Goal: Information Seeking & Learning: Learn about a topic

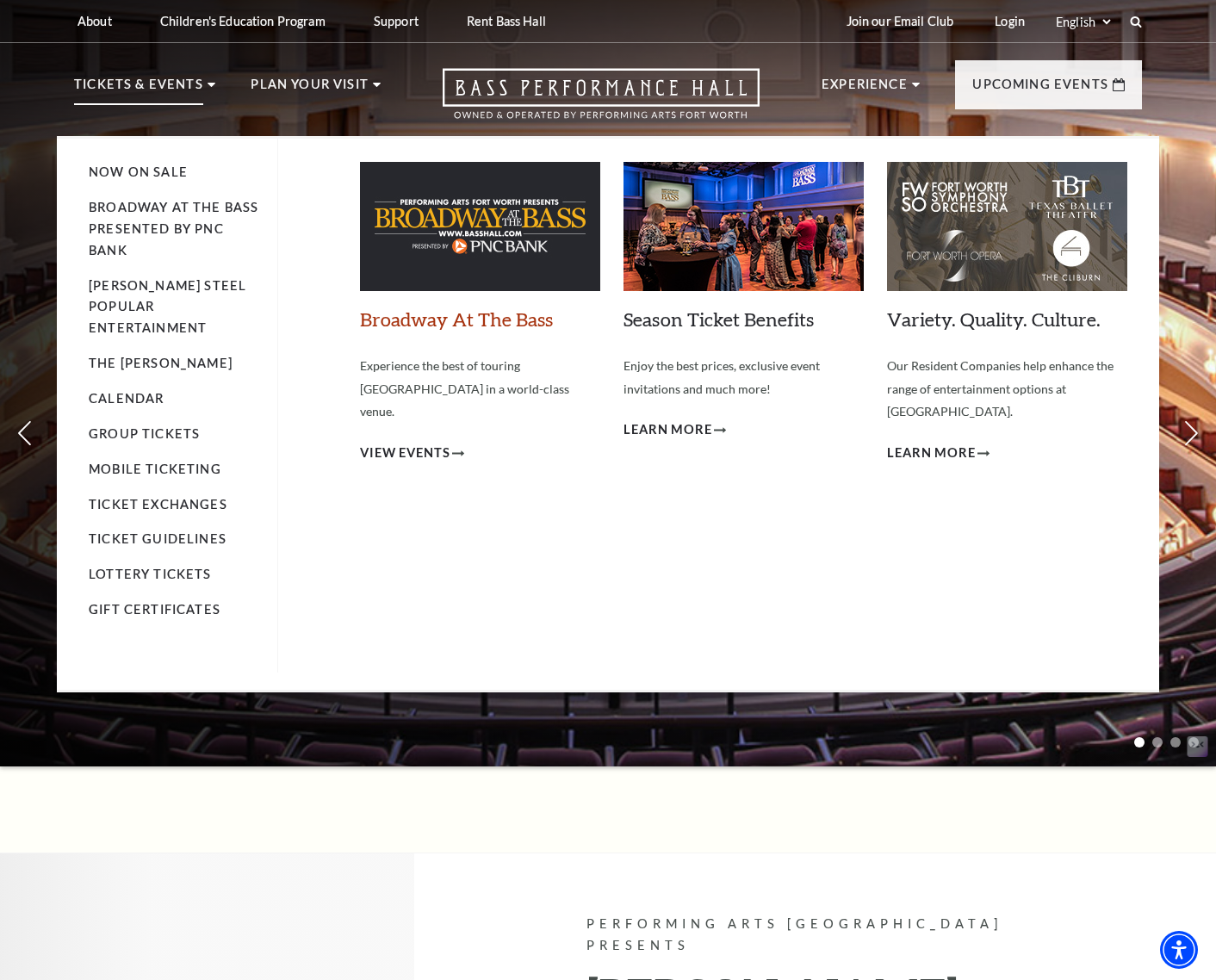
click at [423, 326] on link "Broadway At The Bass" at bounding box center [457, 318] width 193 height 24
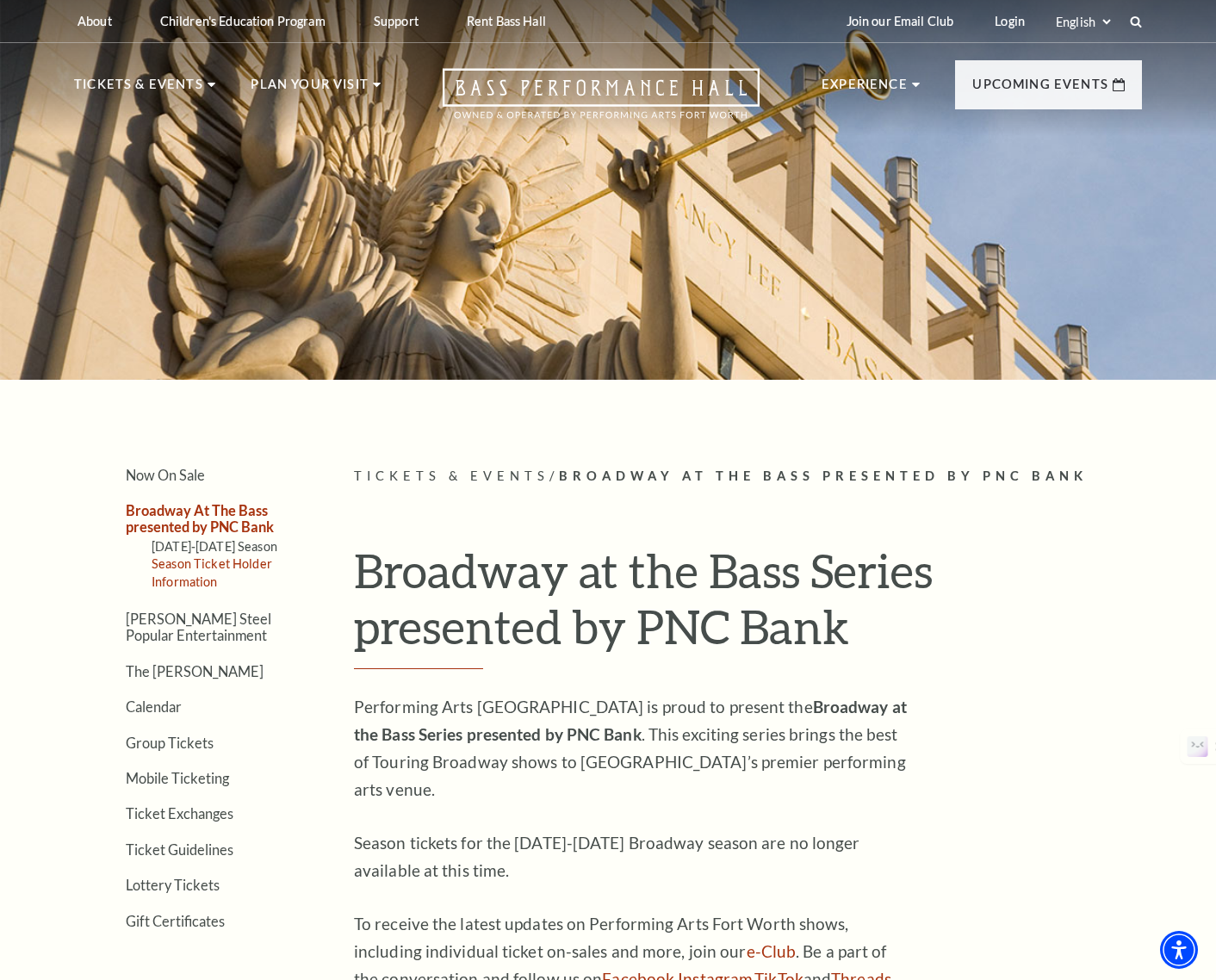
click at [204, 564] on link "Season Ticket Holder Information" at bounding box center [211, 572] width 120 height 32
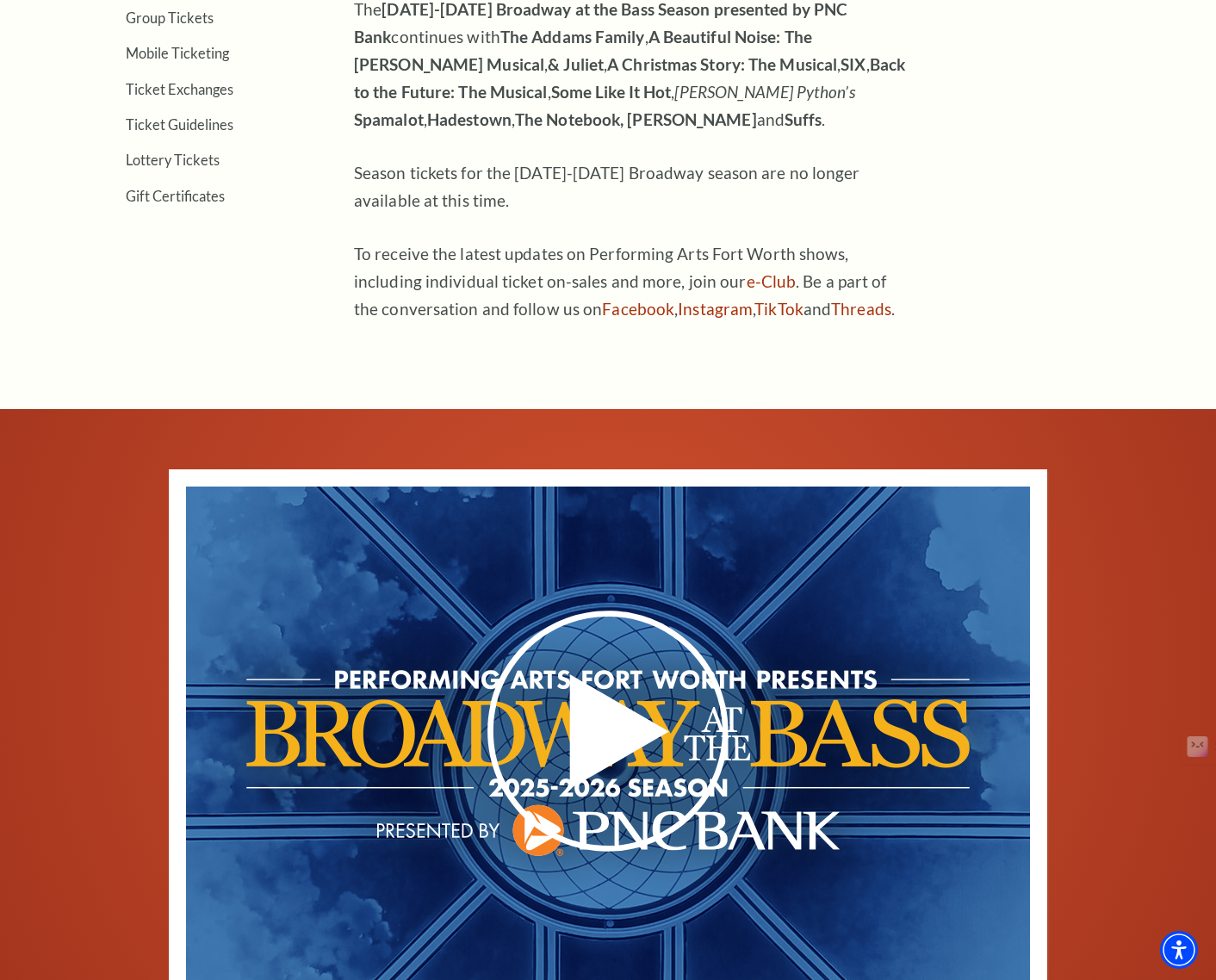
scroll to position [686, 0]
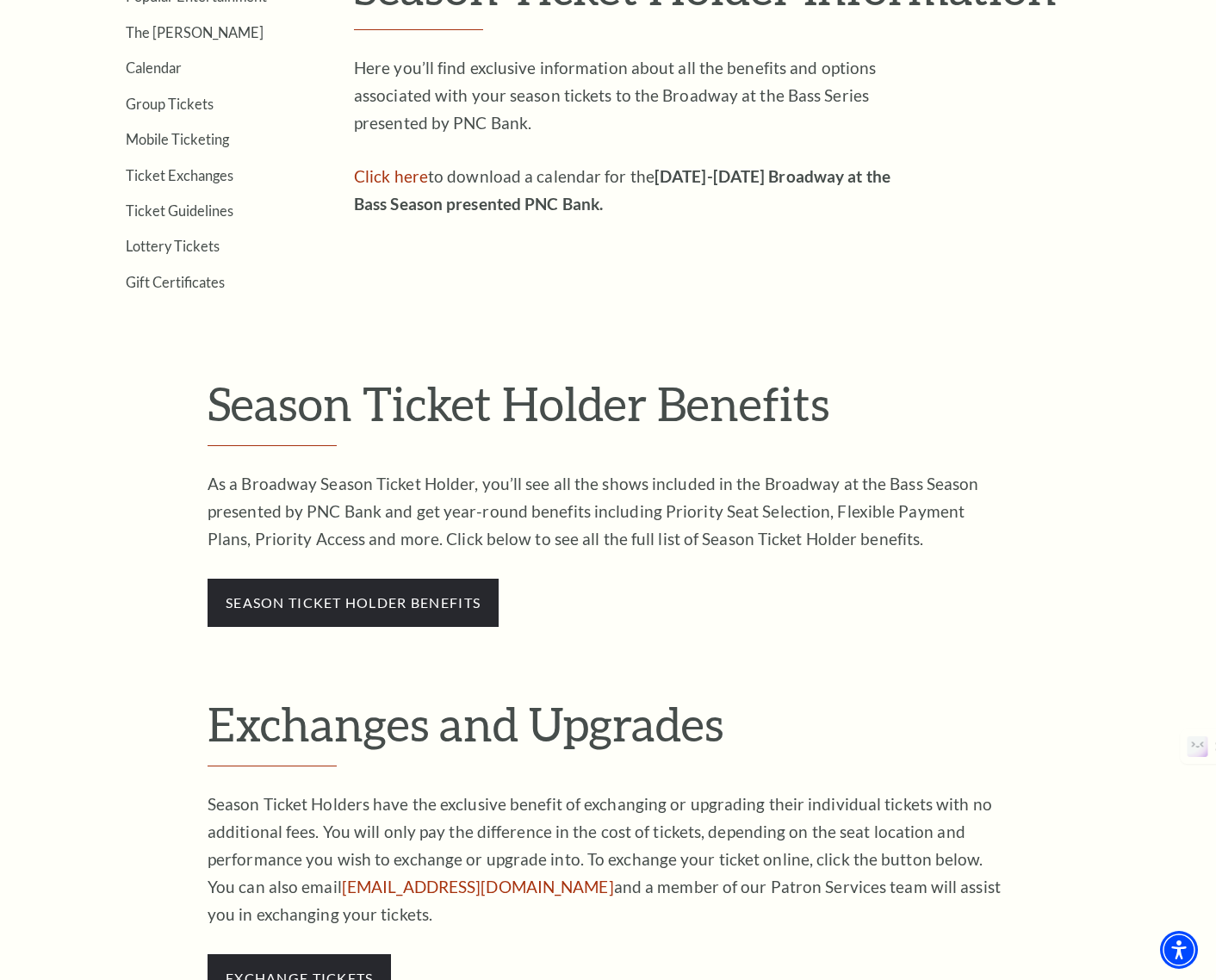
scroll to position [556, 0]
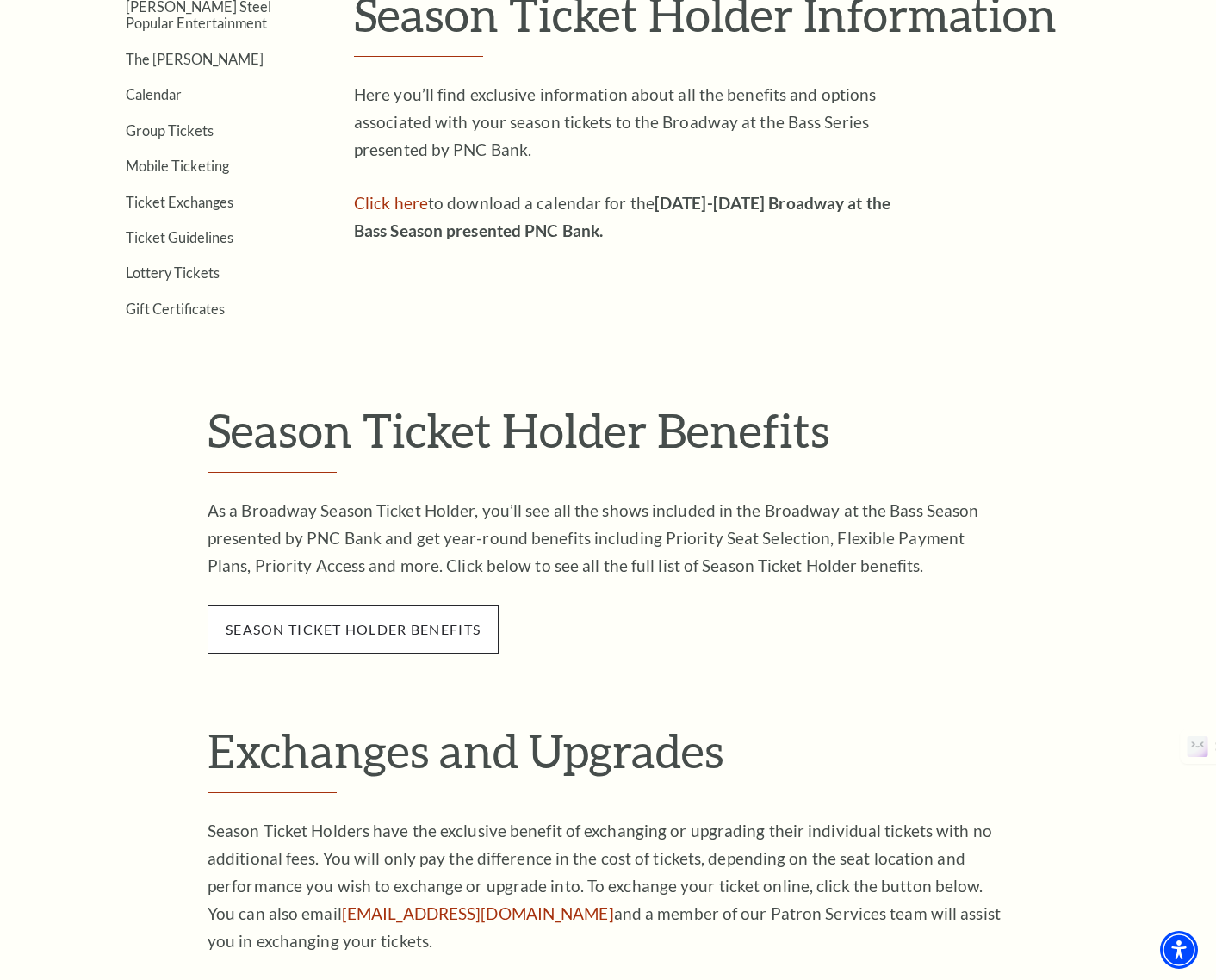
click at [318, 627] on link "season ticket holder benefits" at bounding box center [353, 628] width 255 height 16
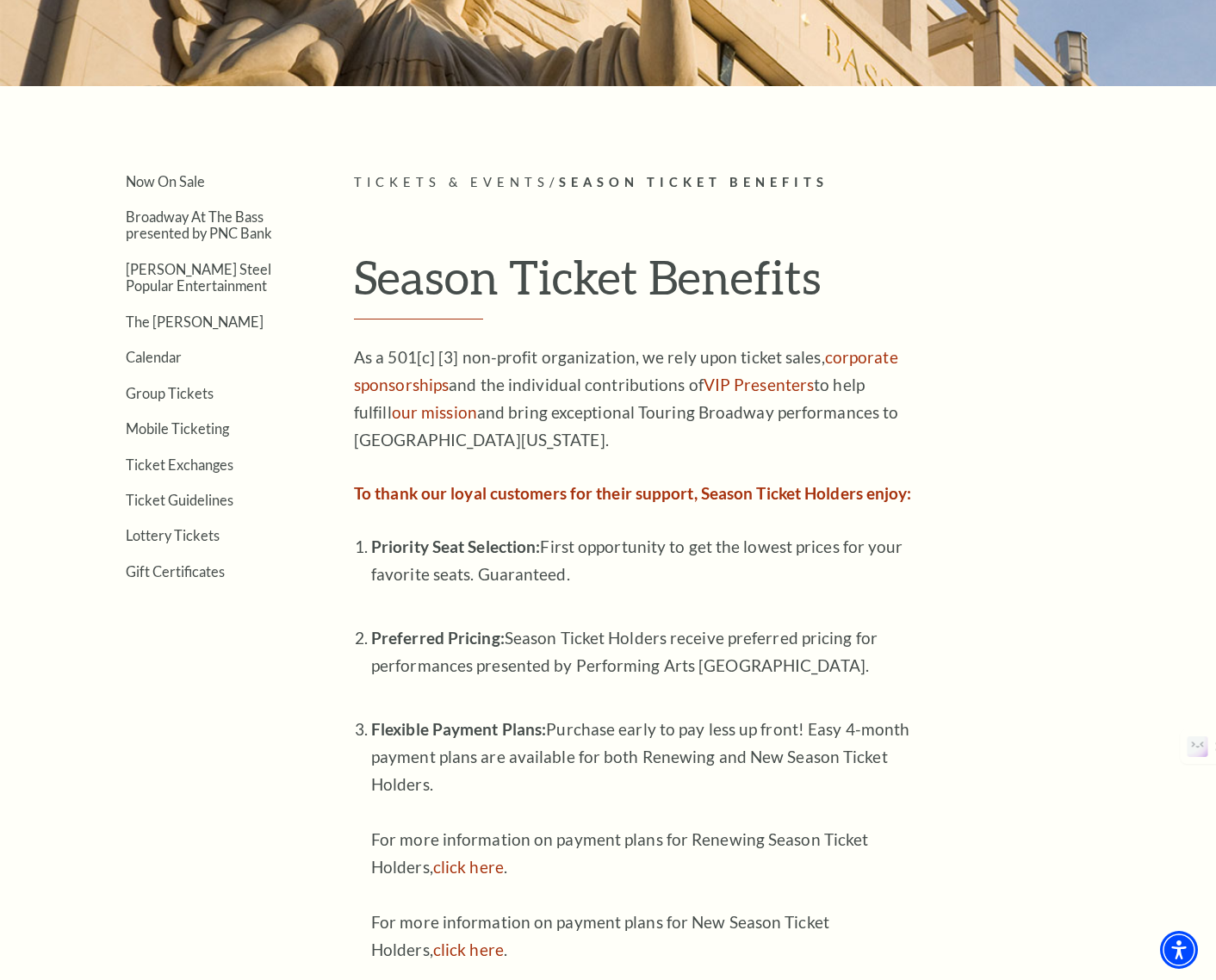
scroll to position [242, 0]
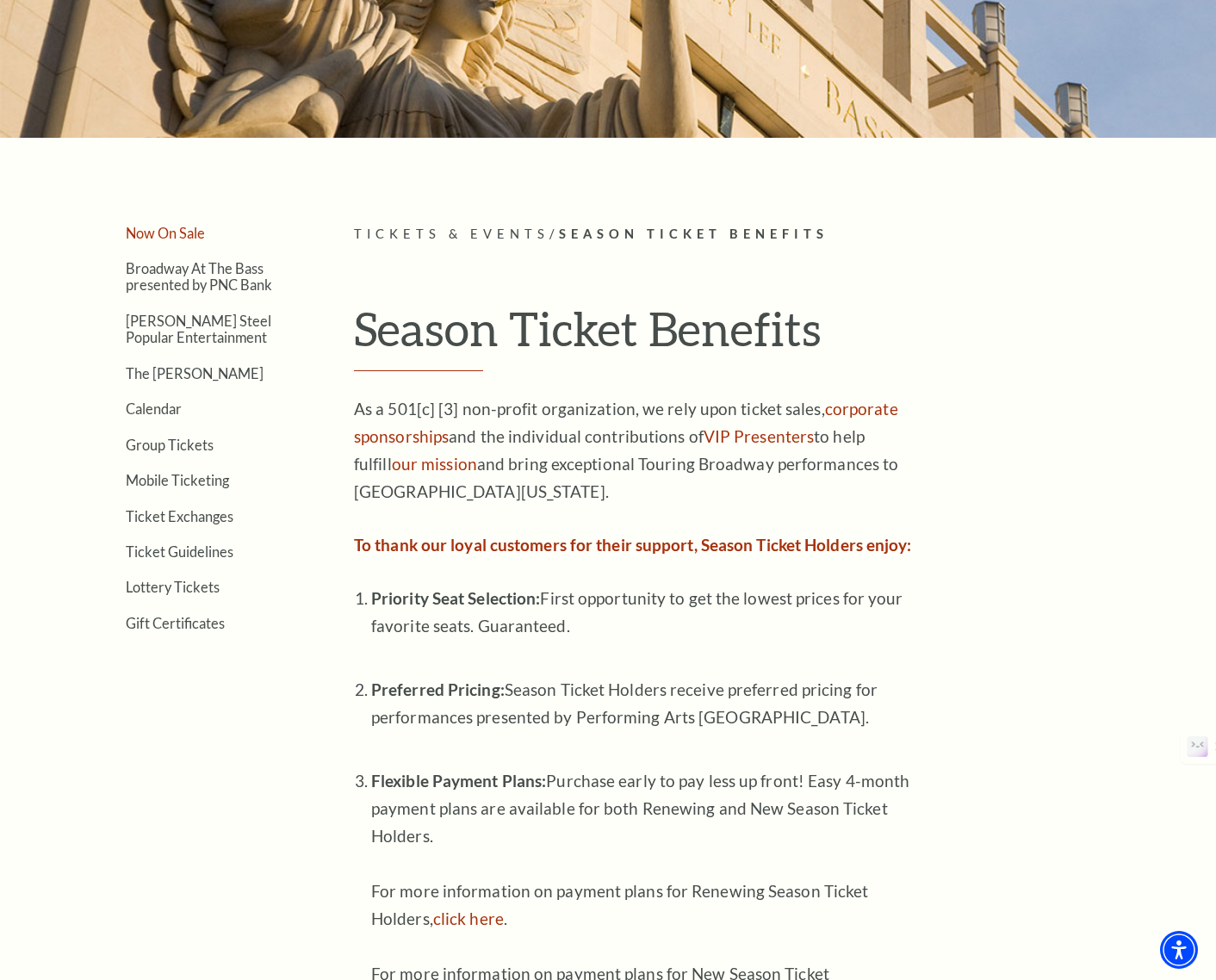
click at [166, 234] on link "Now On Sale" at bounding box center [166, 232] width 80 height 16
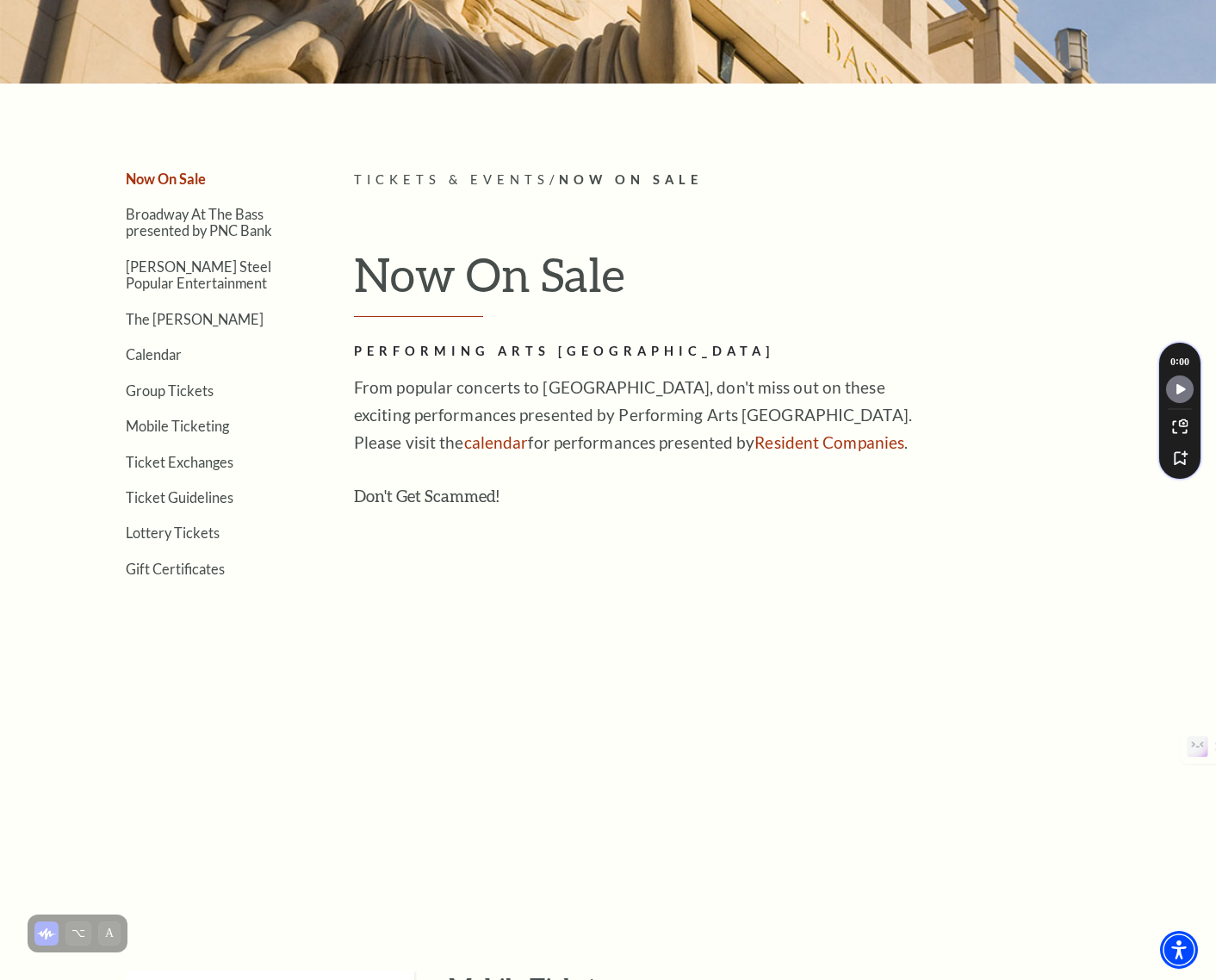
scroll to position [142, 0]
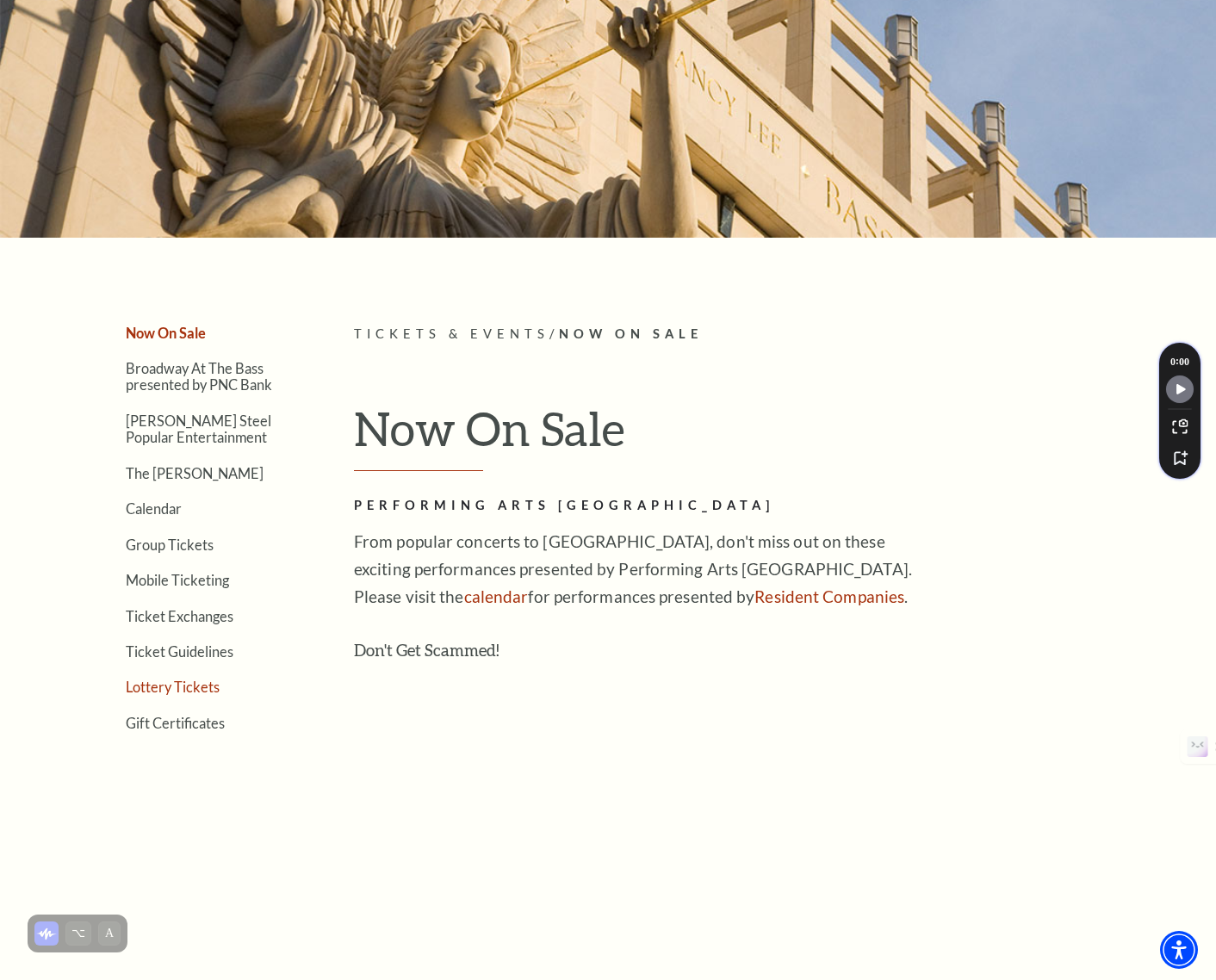
click at [177, 691] on link "Lottery Tickets" at bounding box center [172, 686] width 94 height 16
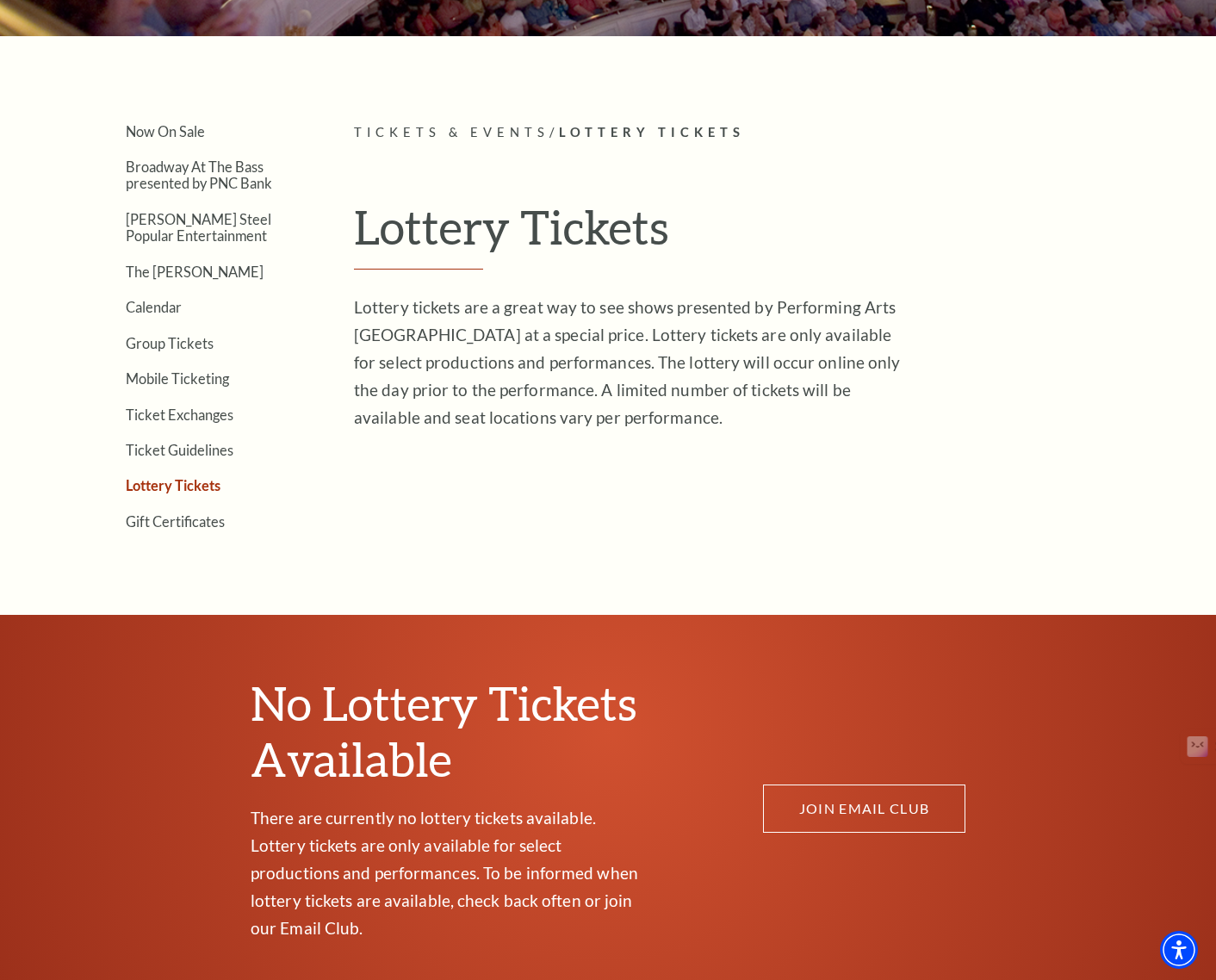
scroll to position [203, 0]
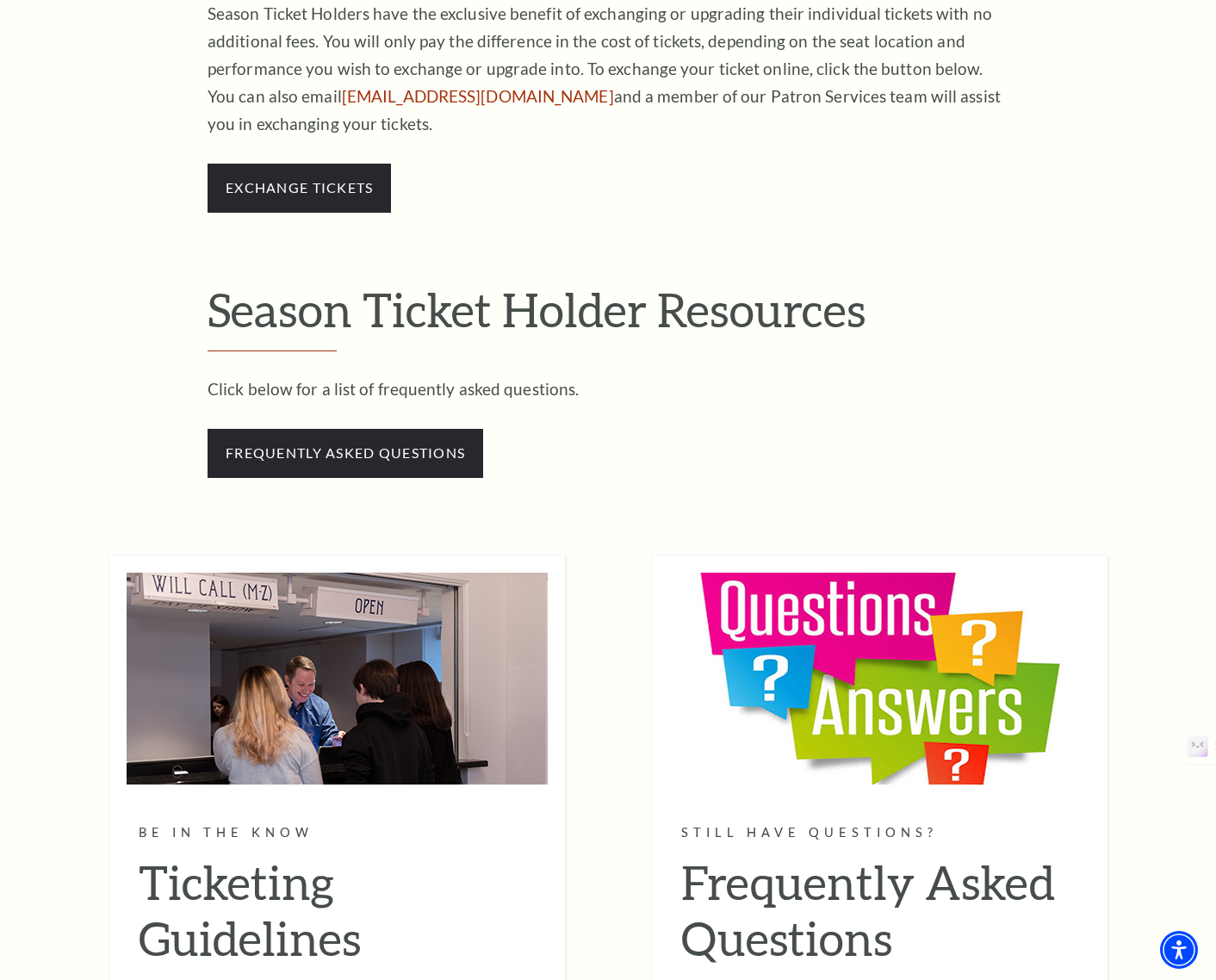
scroll to position [1373, 0]
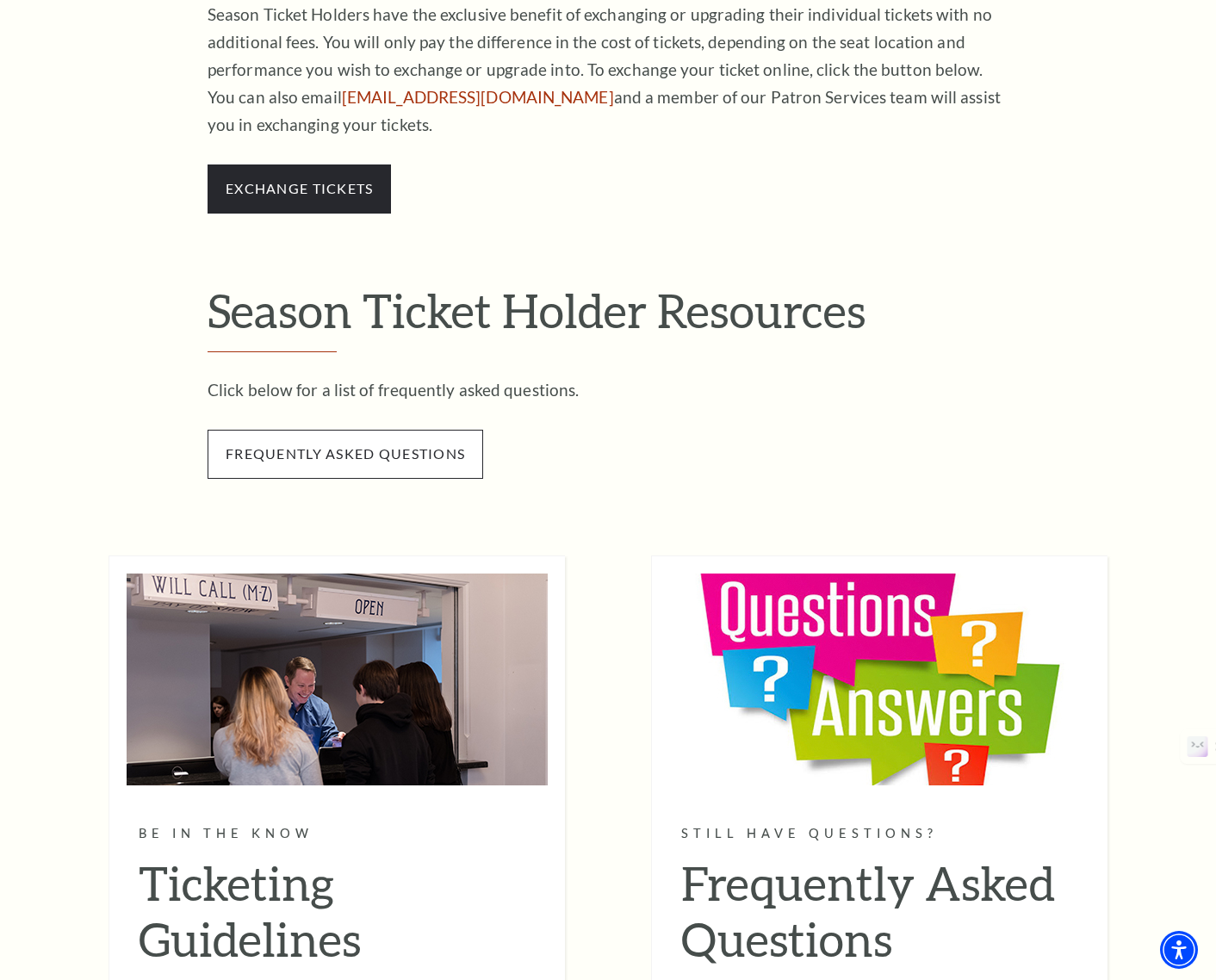
click at [357, 458] on span "frequently asked questions" at bounding box center [345, 453] width 276 height 48
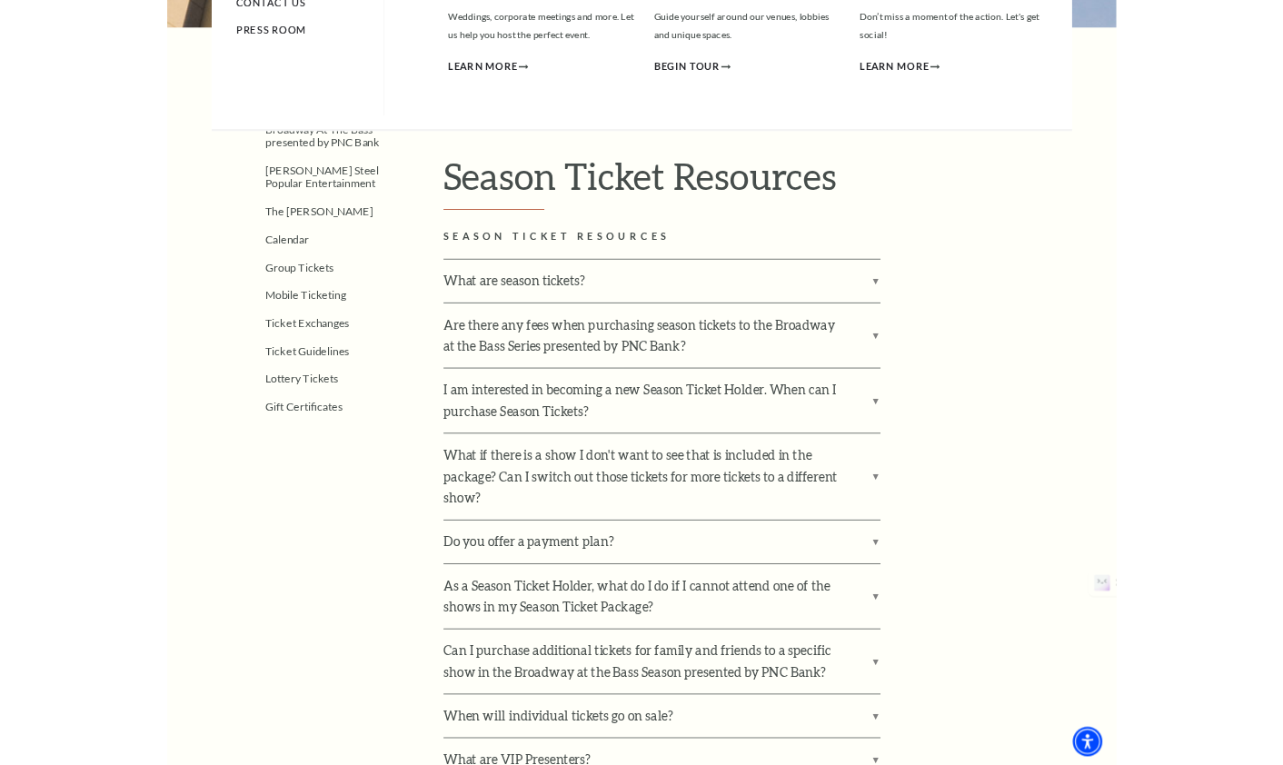
scroll to position [368, 0]
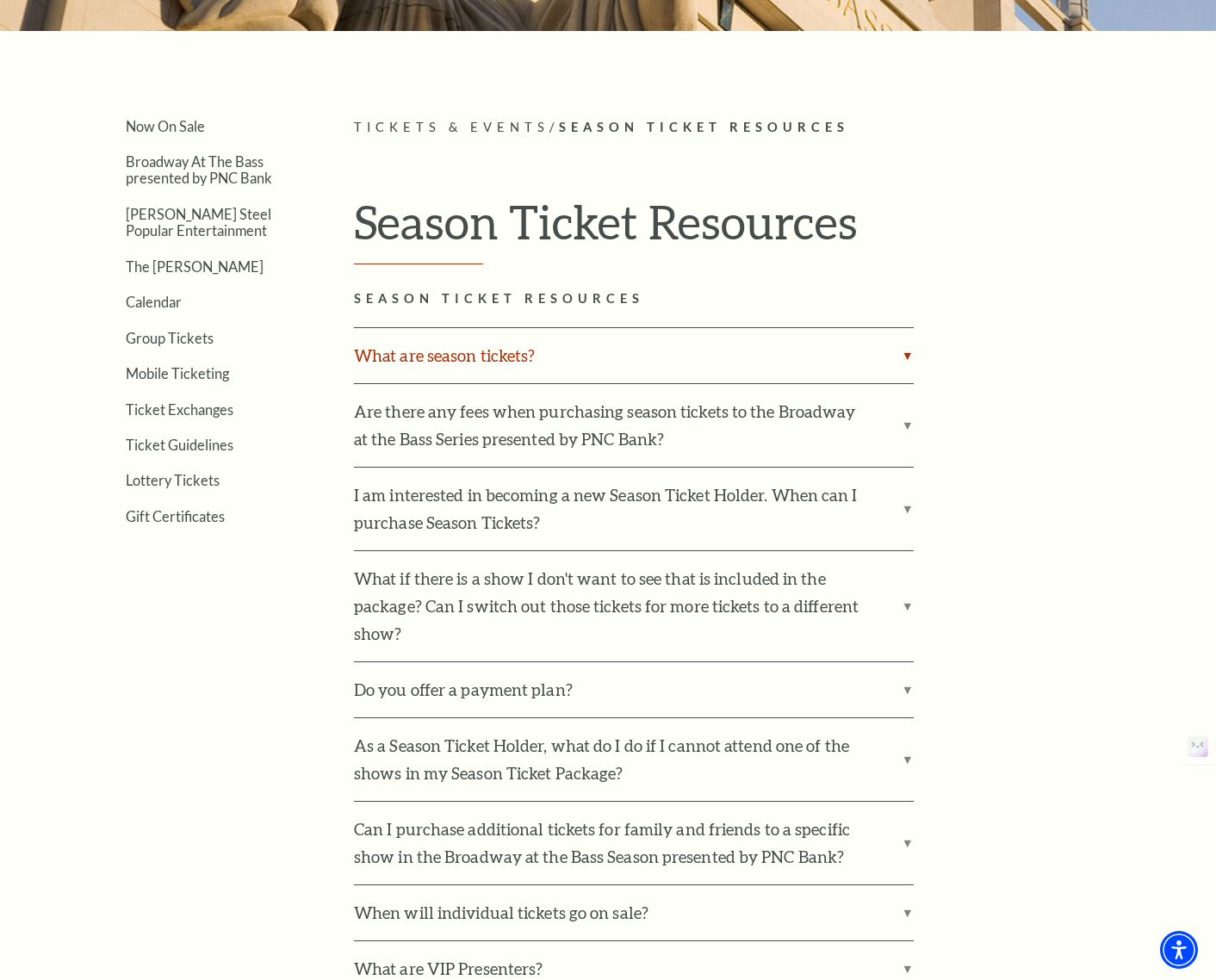
click at [822, 366] on label "What are season tickets?" at bounding box center [634, 355] width 560 height 55
click at [0, 0] on input "What are season tickets?" at bounding box center [0, 0] width 0 height 0
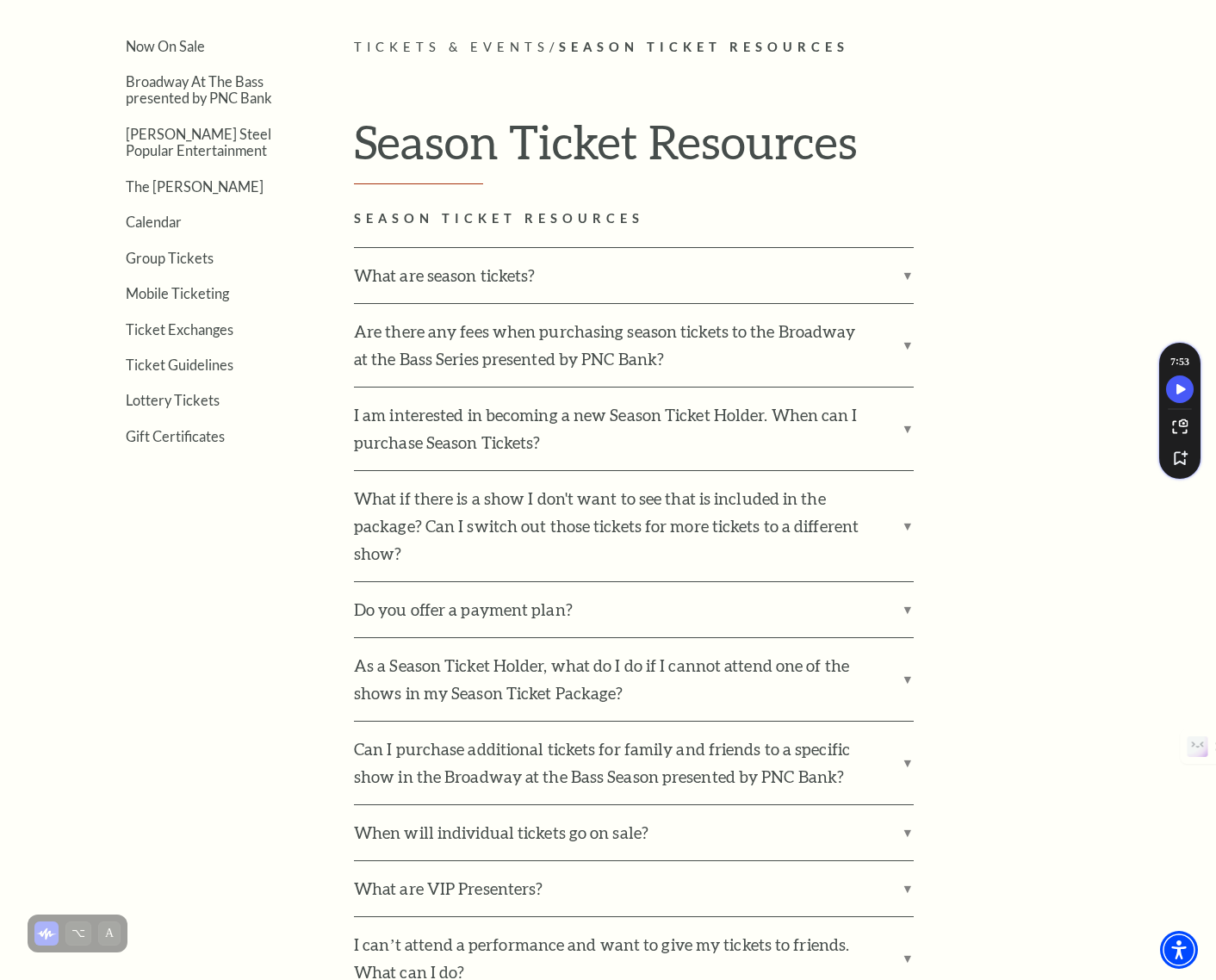
scroll to position [446, 0]
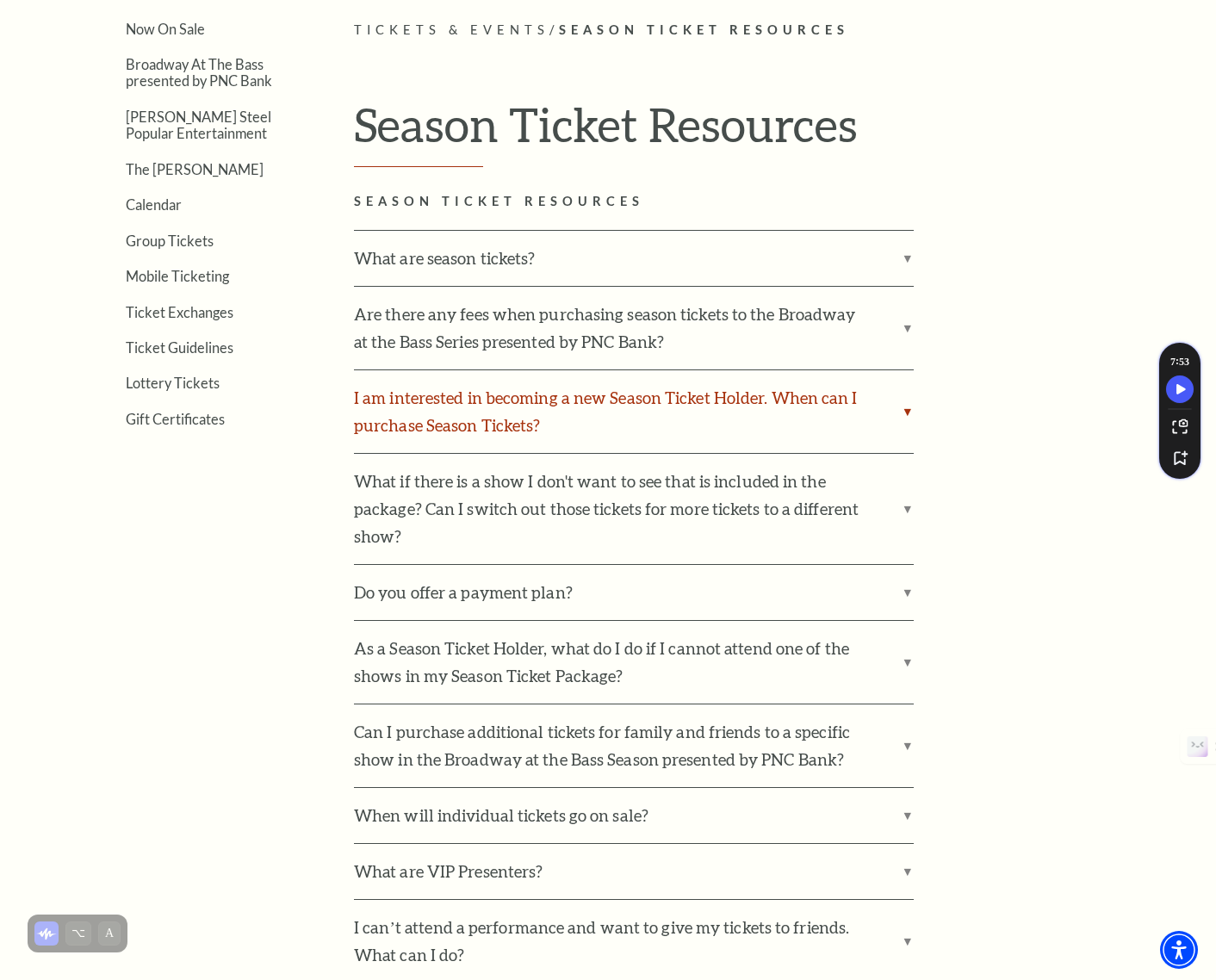
click at [910, 403] on label "I am interested in becoming a new Season Ticket Holder. When can I purchase Sea…" at bounding box center [634, 411] width 560 height 82
click at [0, 0] on input "I am interested in becoming a new Season Ticket Holder. When can I purchase Sea…" at bounding box center [0, 0] width 0 height 0
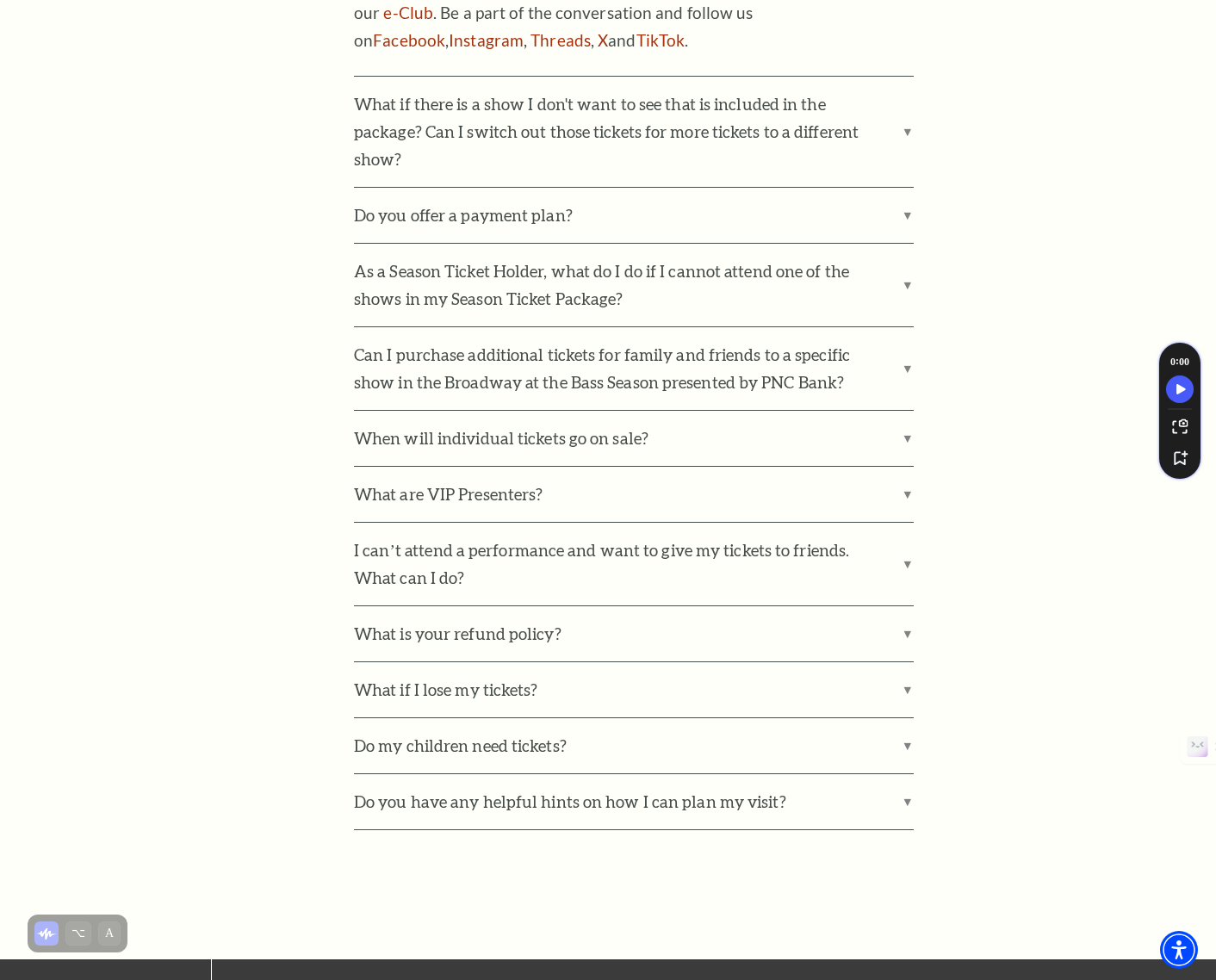
scroll to position [1041, 0]
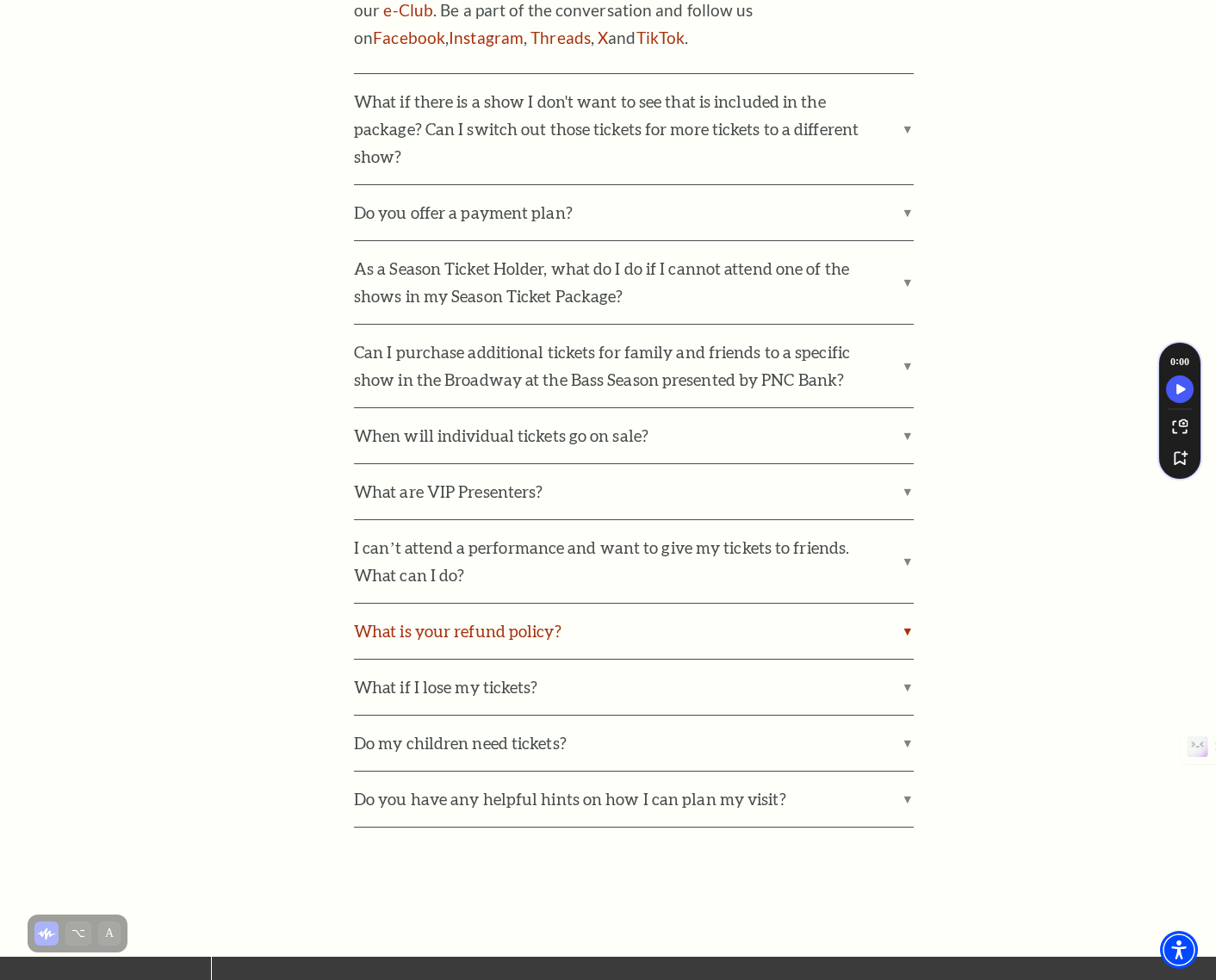
click at [871, 604] on label "What is your refund policy?" at bounding box center [634, 631] width 560 height 55
click at [0, 0] on input "What is your refund policy?" at bounding box center [0, 0] width 0 height 0
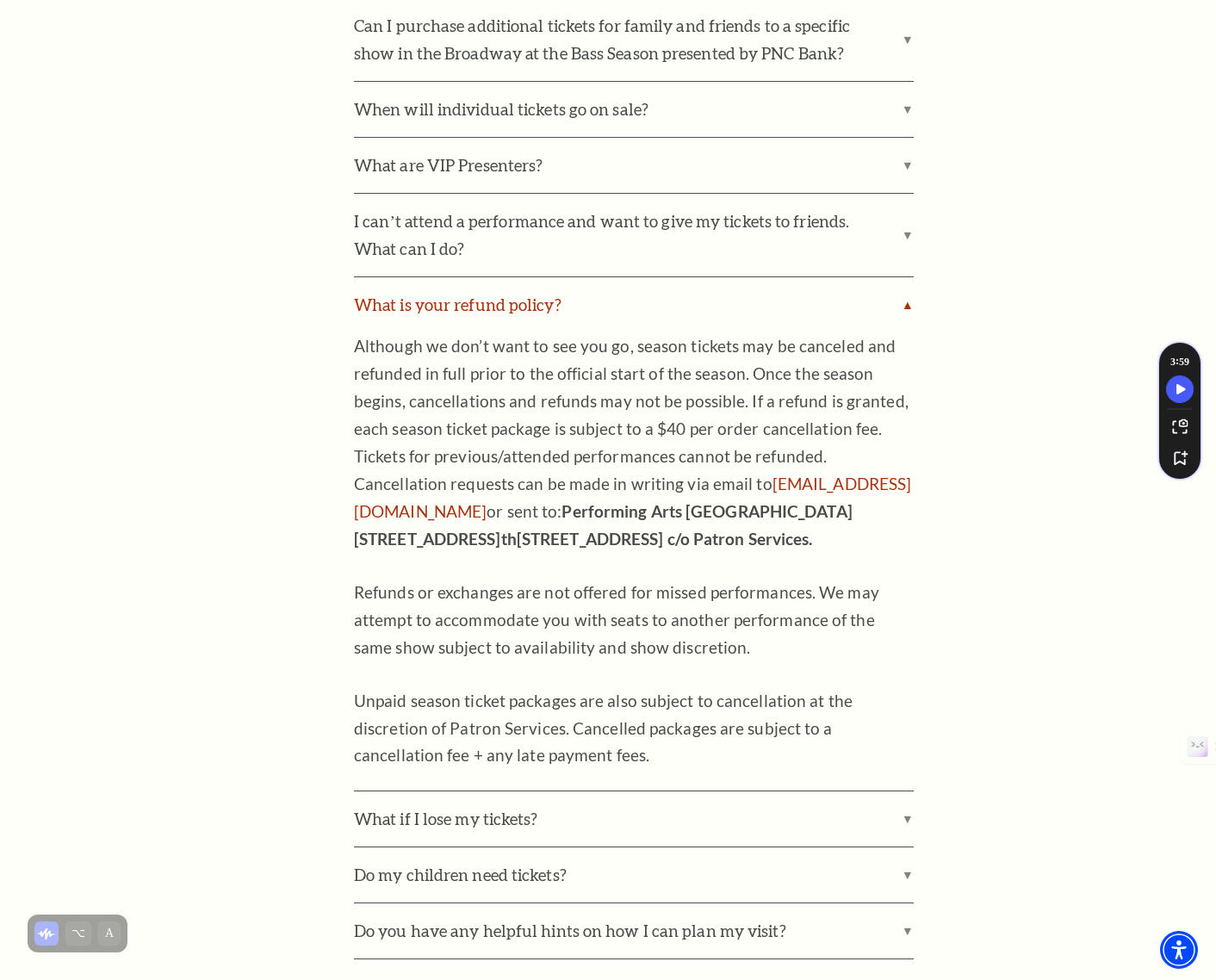
scroll to position [1369, 0]
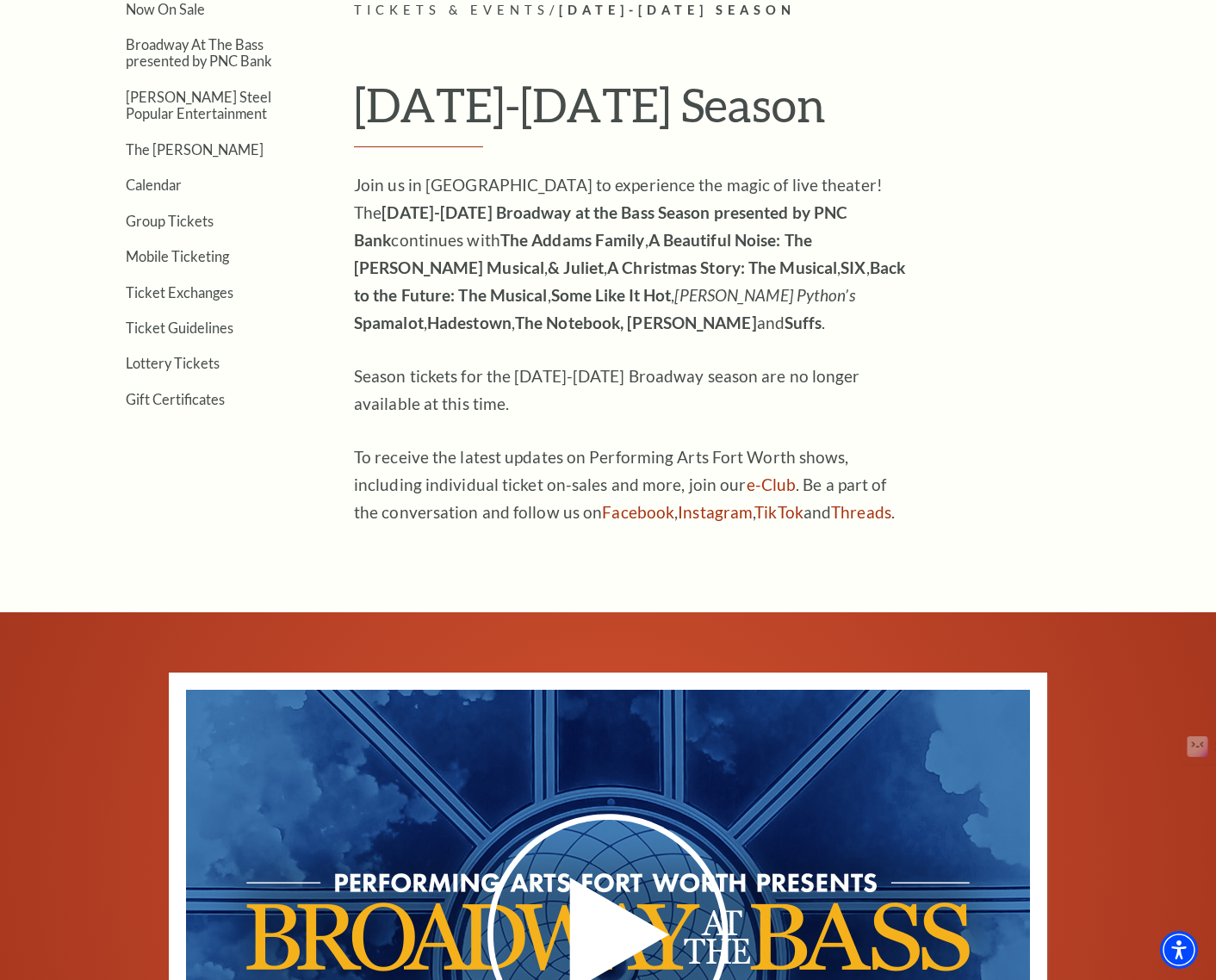
scroll to position [467, 0]
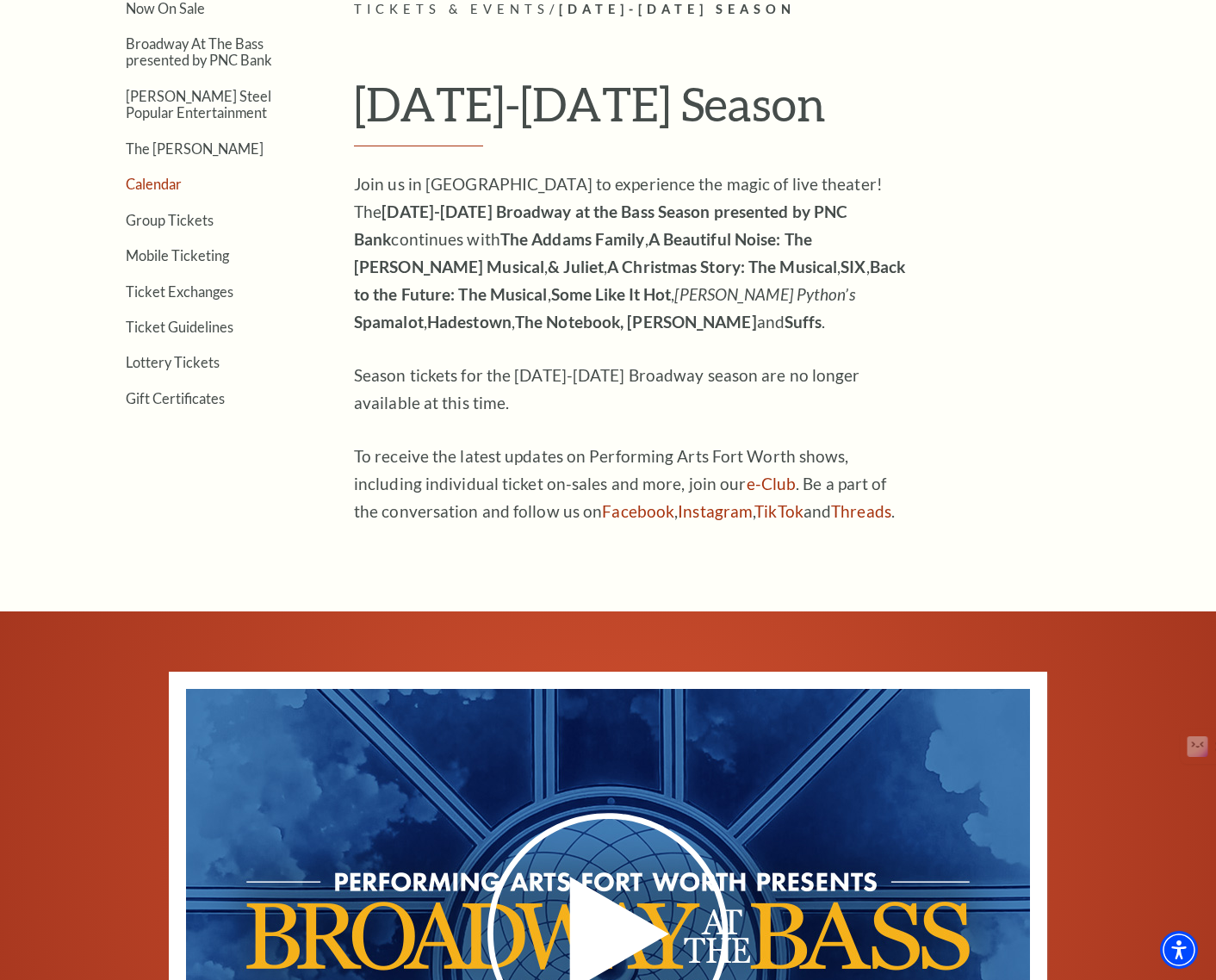
click at [170, 190] on link "Calendar" at bounding box center [154, 183] width 56 height 16
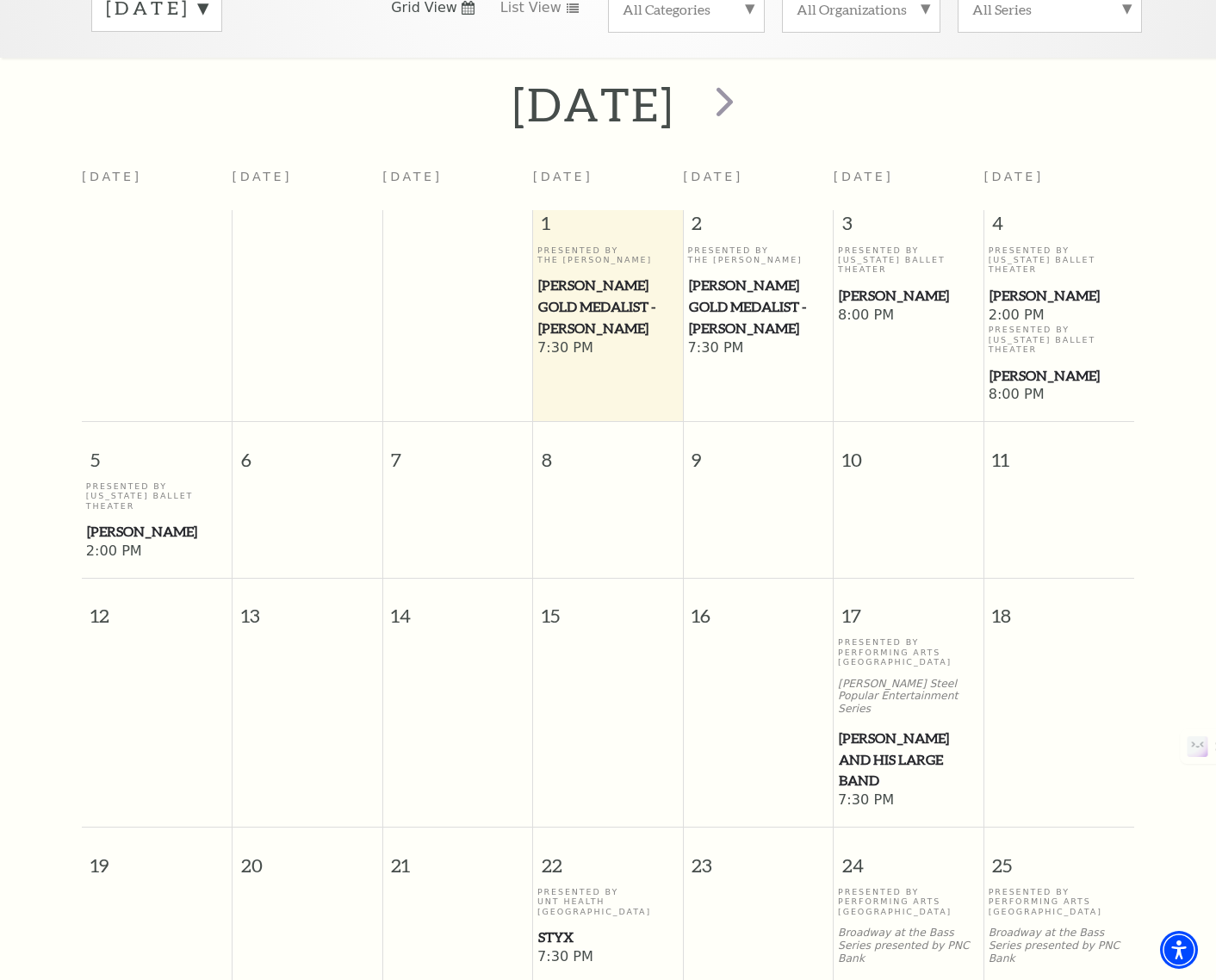
scroll to position [214, 0]
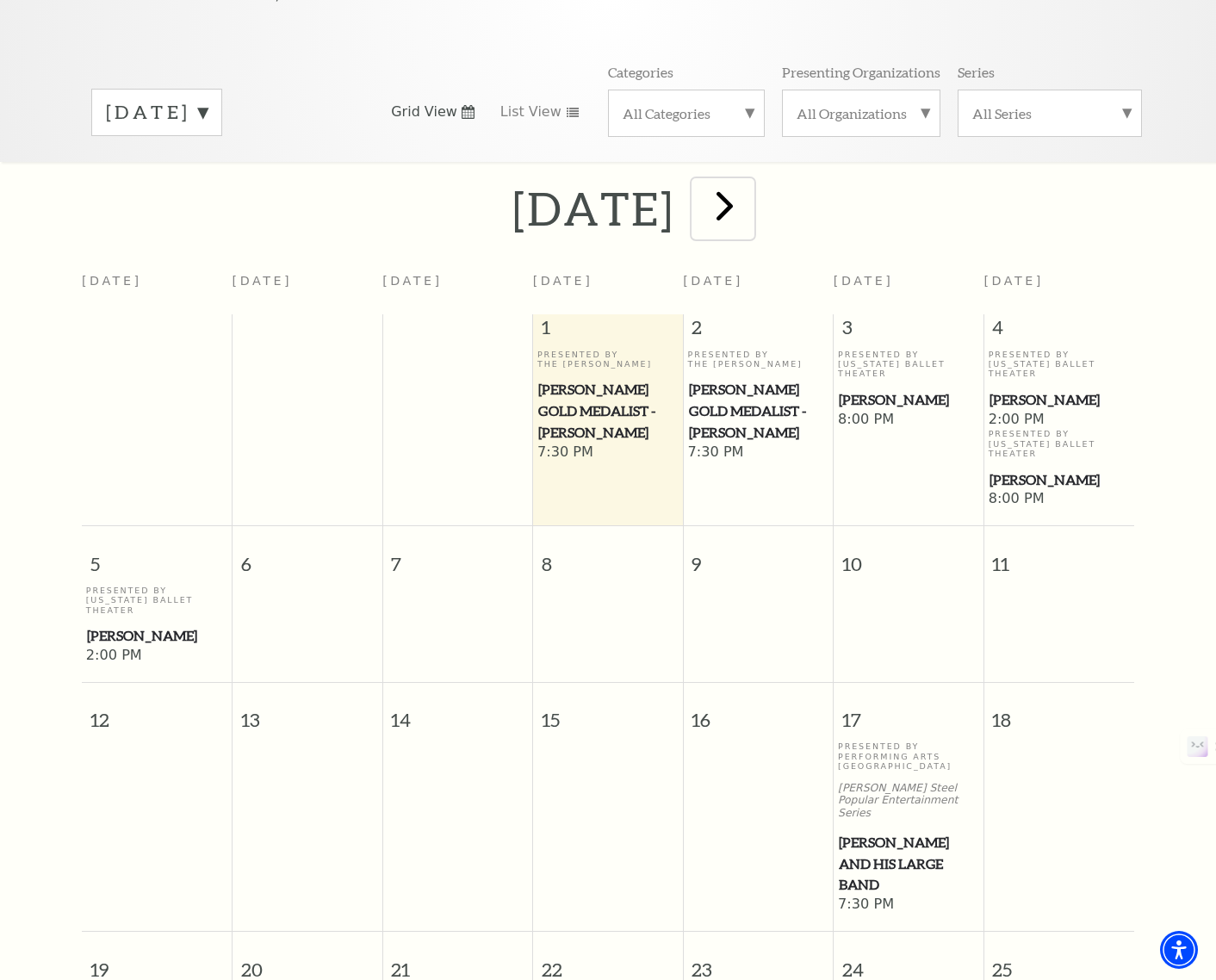
click at [750, 185] on span "next" at bounding box center [725, 206] width 49 height 49
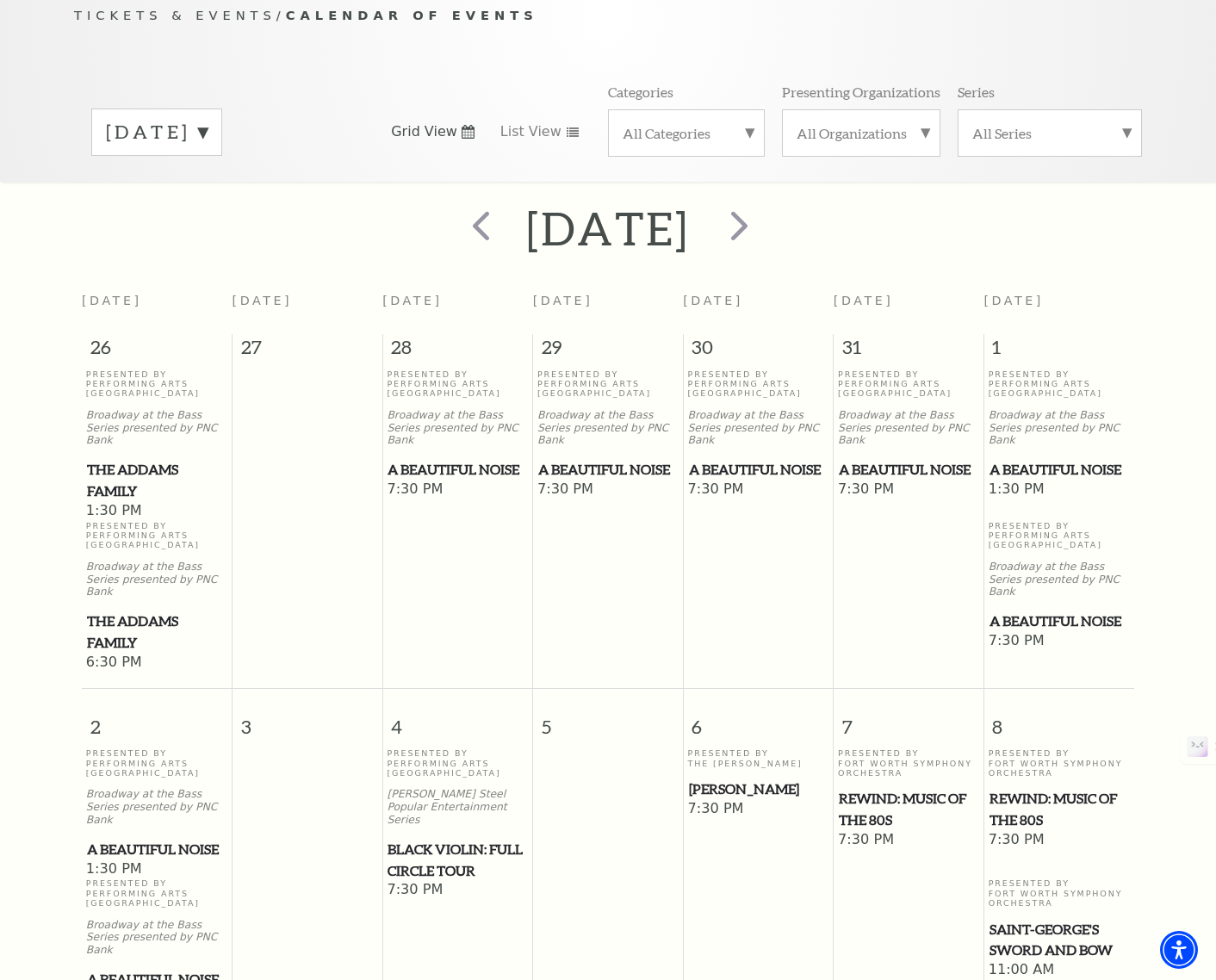
scroll to position [191, 0]
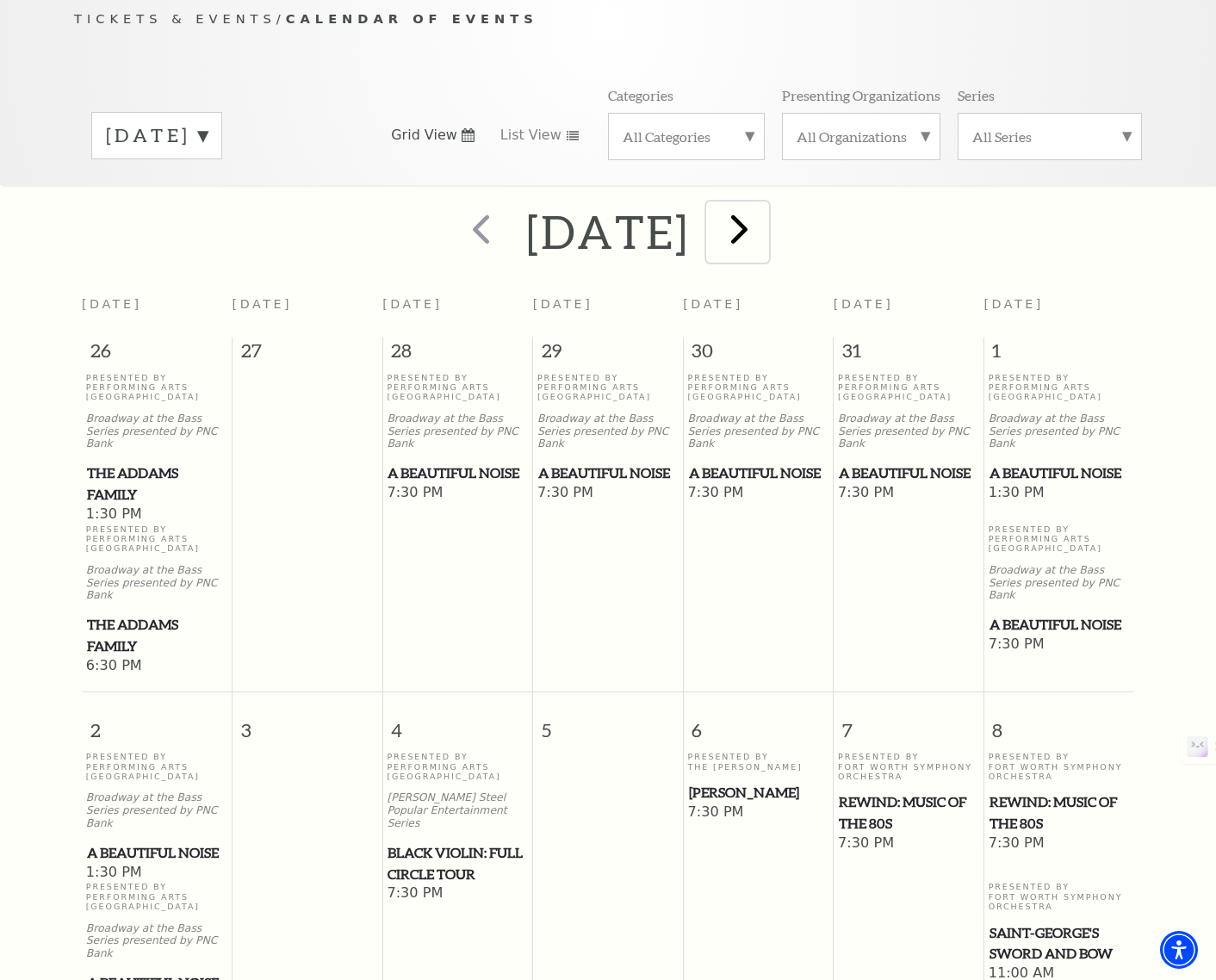
click at [764, 219] on span "next" at bounding box center [739, 228] width 49 height 49
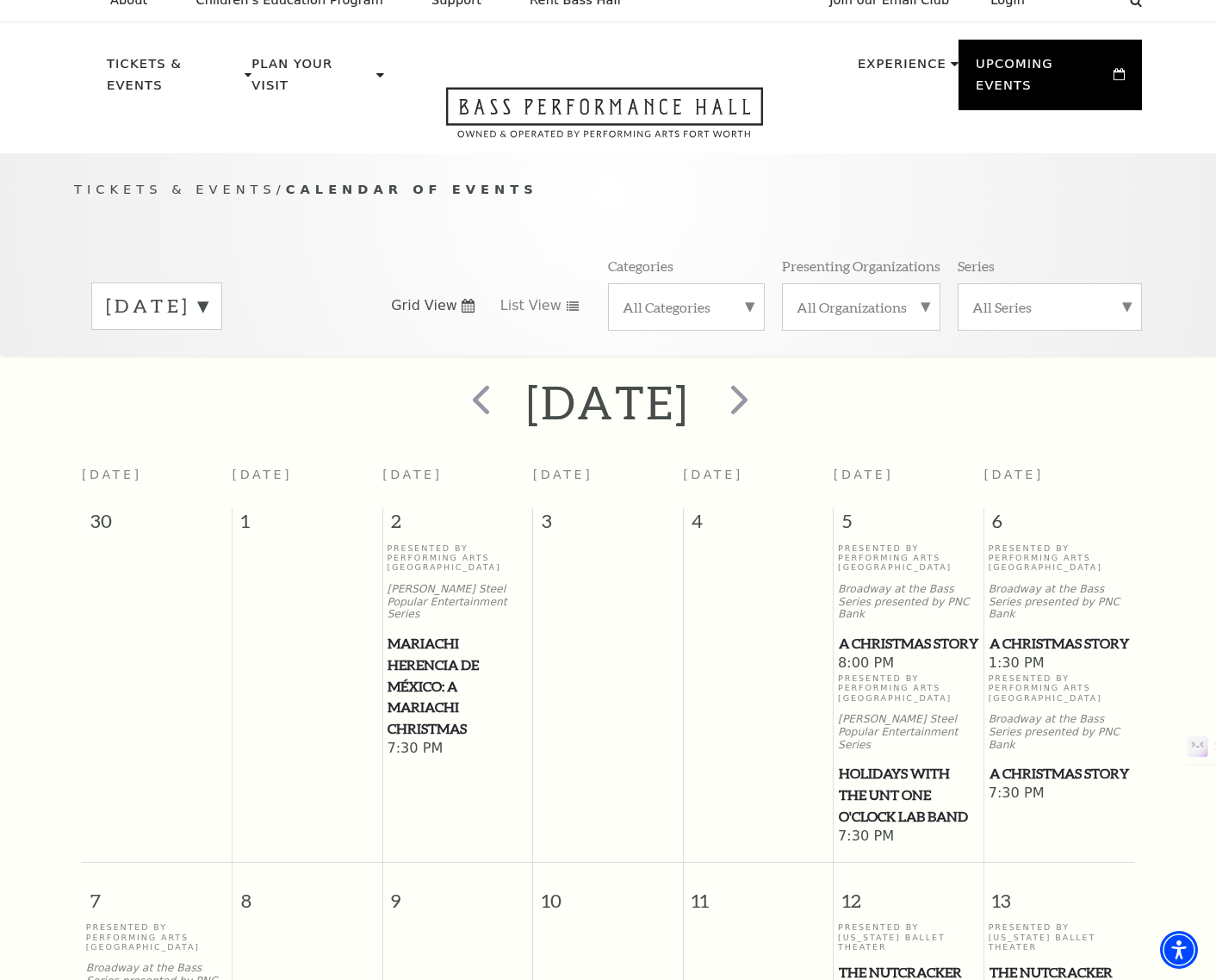
scroll to position [16, 0]
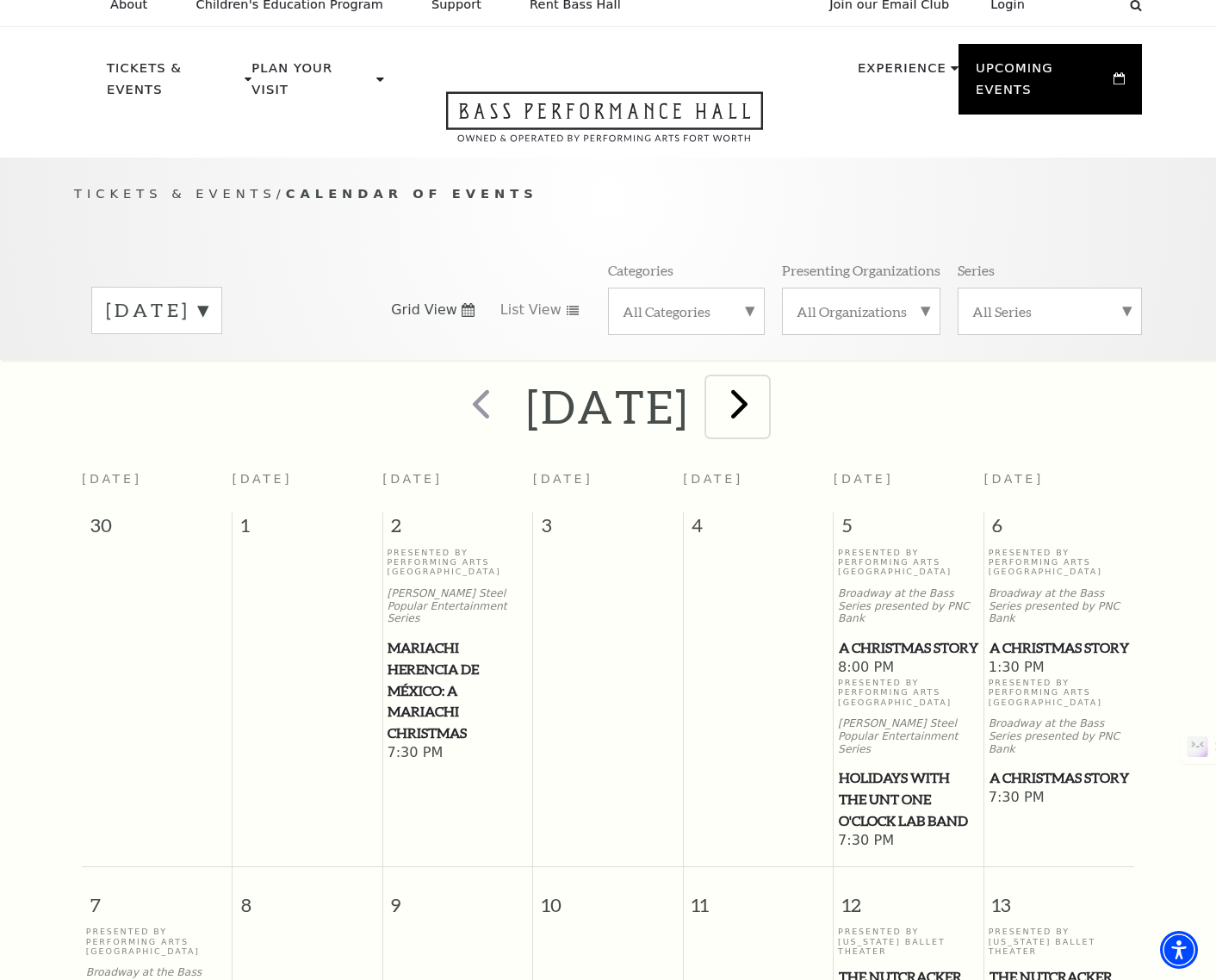
click at [764, 380] on span "next" at bounding box center [739, 404] width 49 height 49
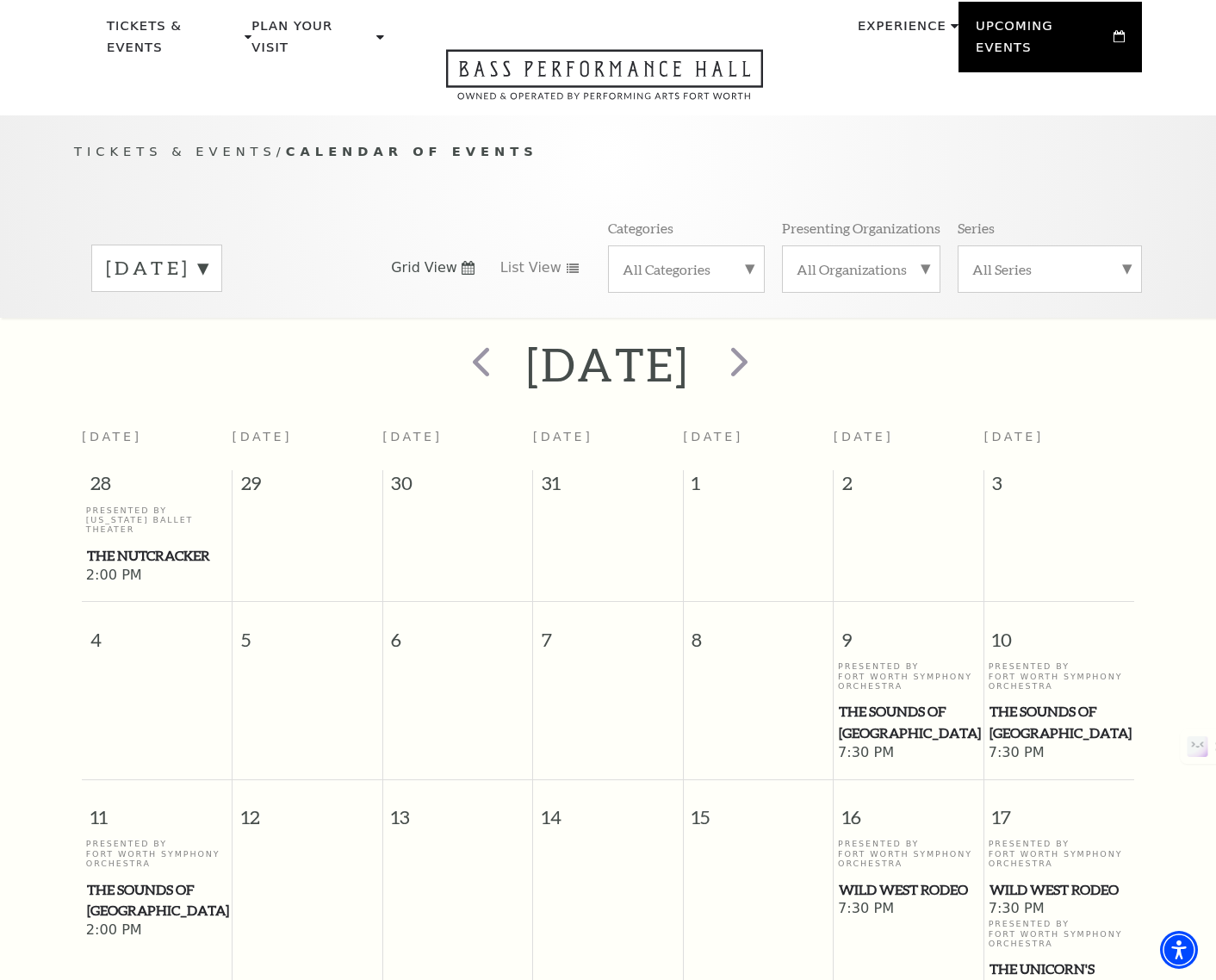
scroll to position [33, 0]
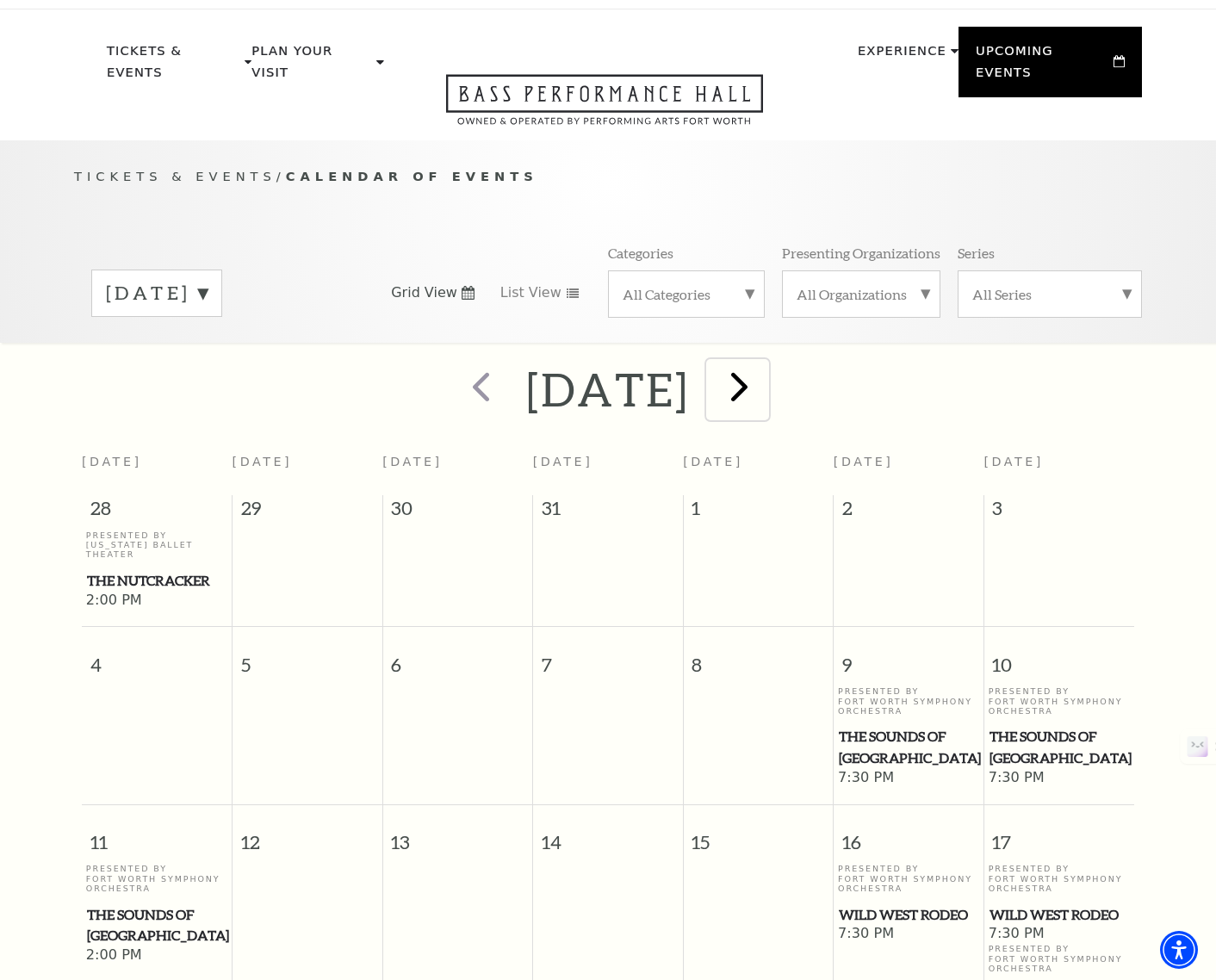
click at [764, 363] on span "next" at bounding box center [739, 387] width 49 height 49
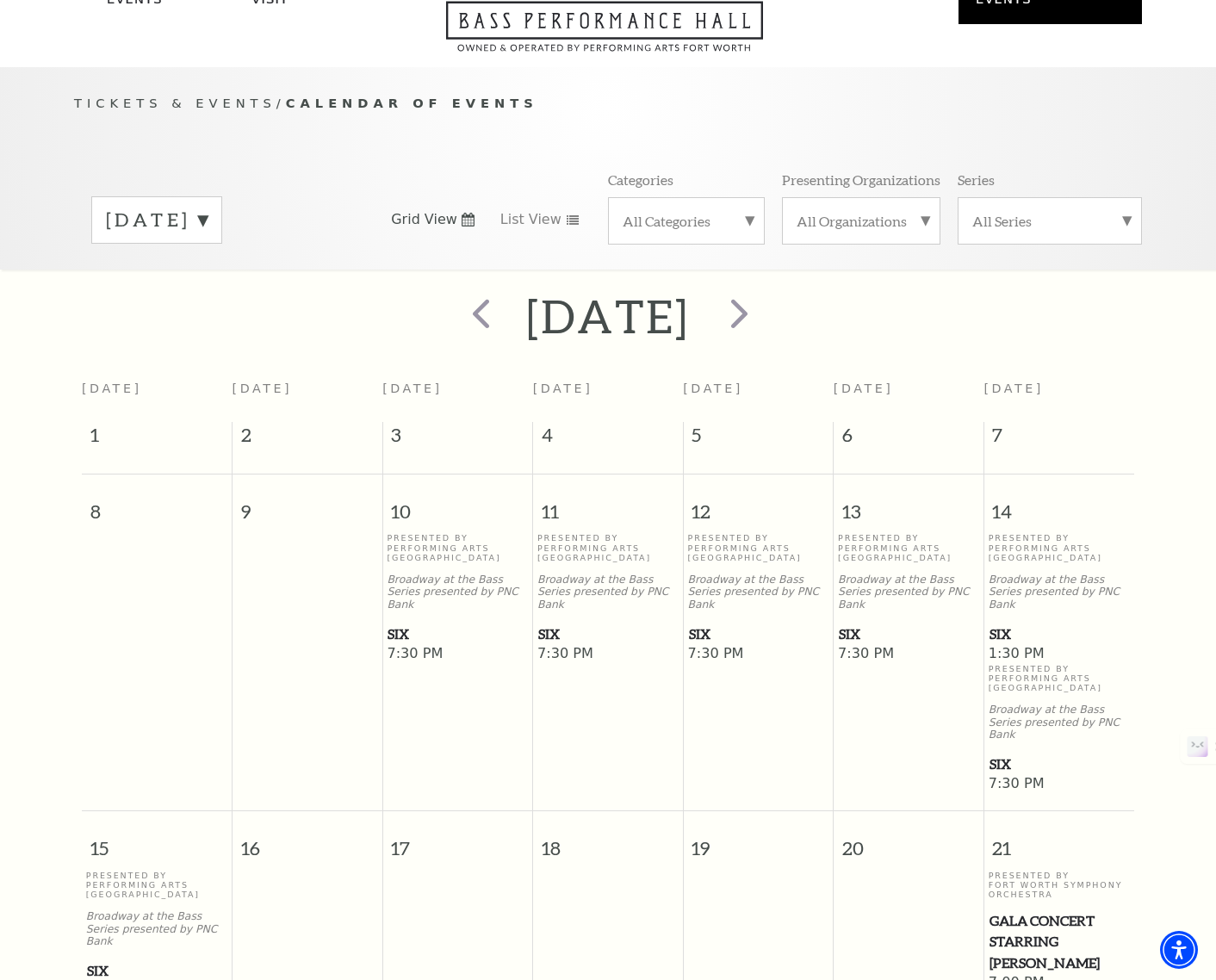
scroll to position [79, 0]
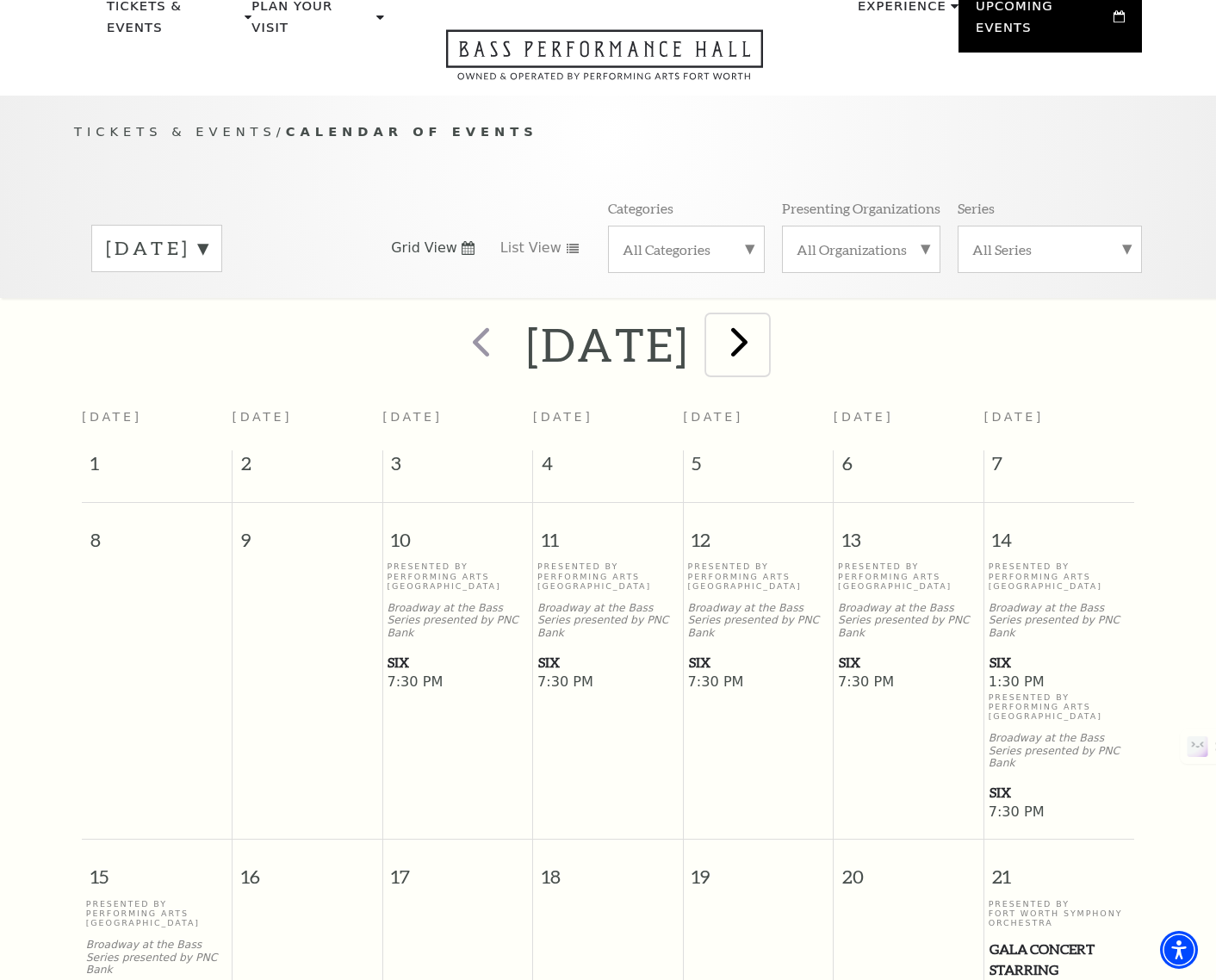
click at [764, 324] on span "next" at bounding box center [739, 341] width 49 height 49
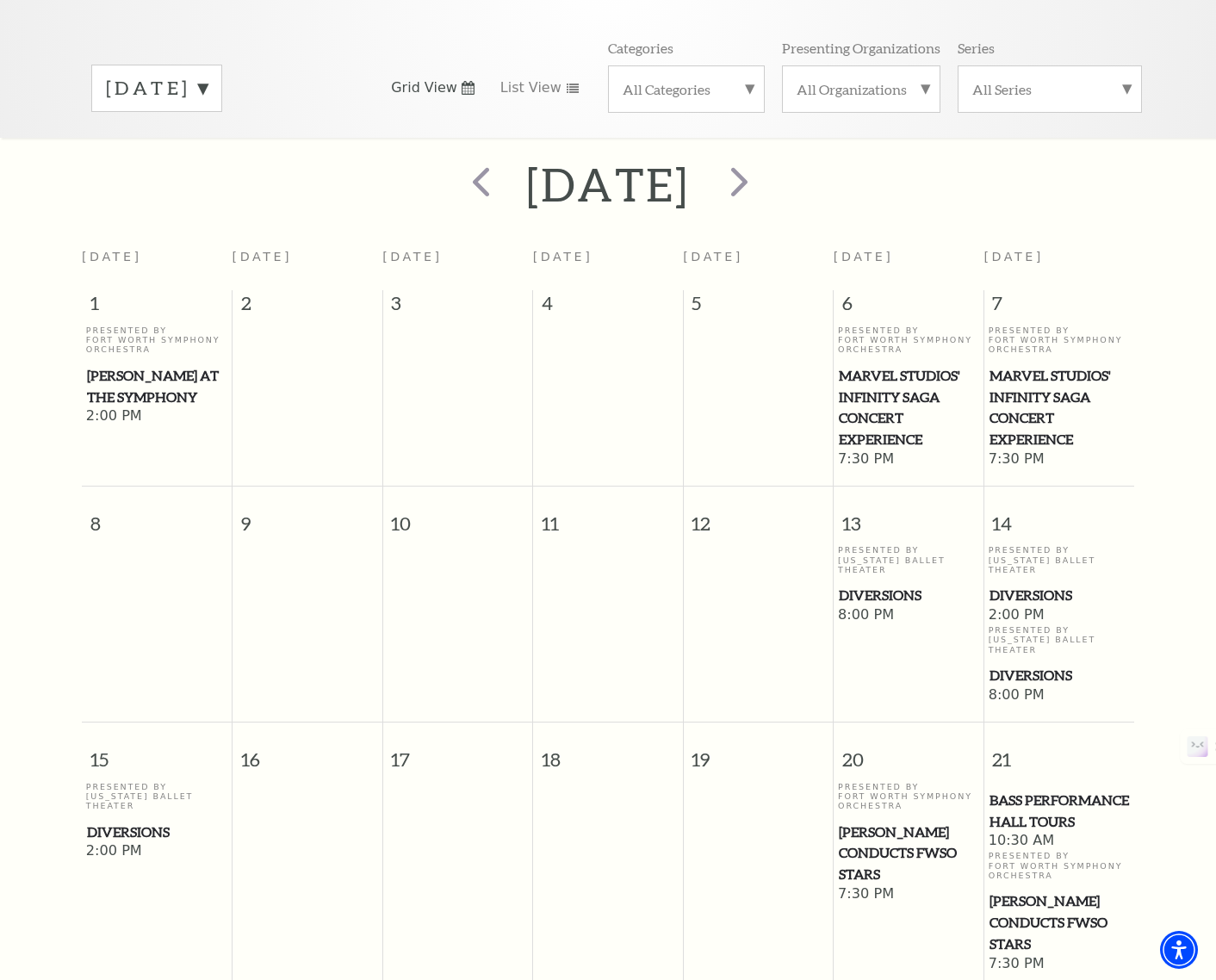
scroll to position [208, 0]
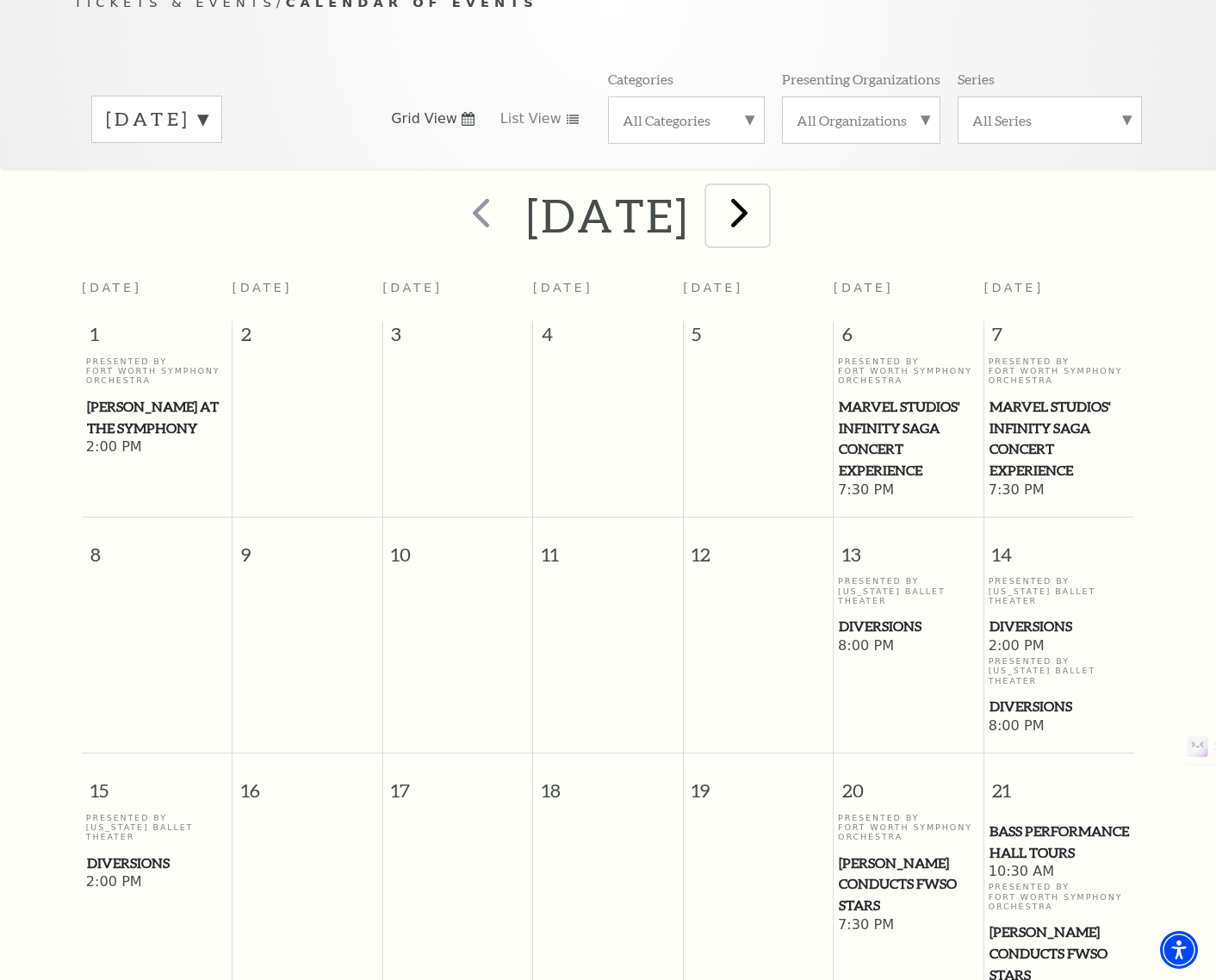
click at [764, 192] on span "next" at bounding box center [739, 212] width 49 height 49
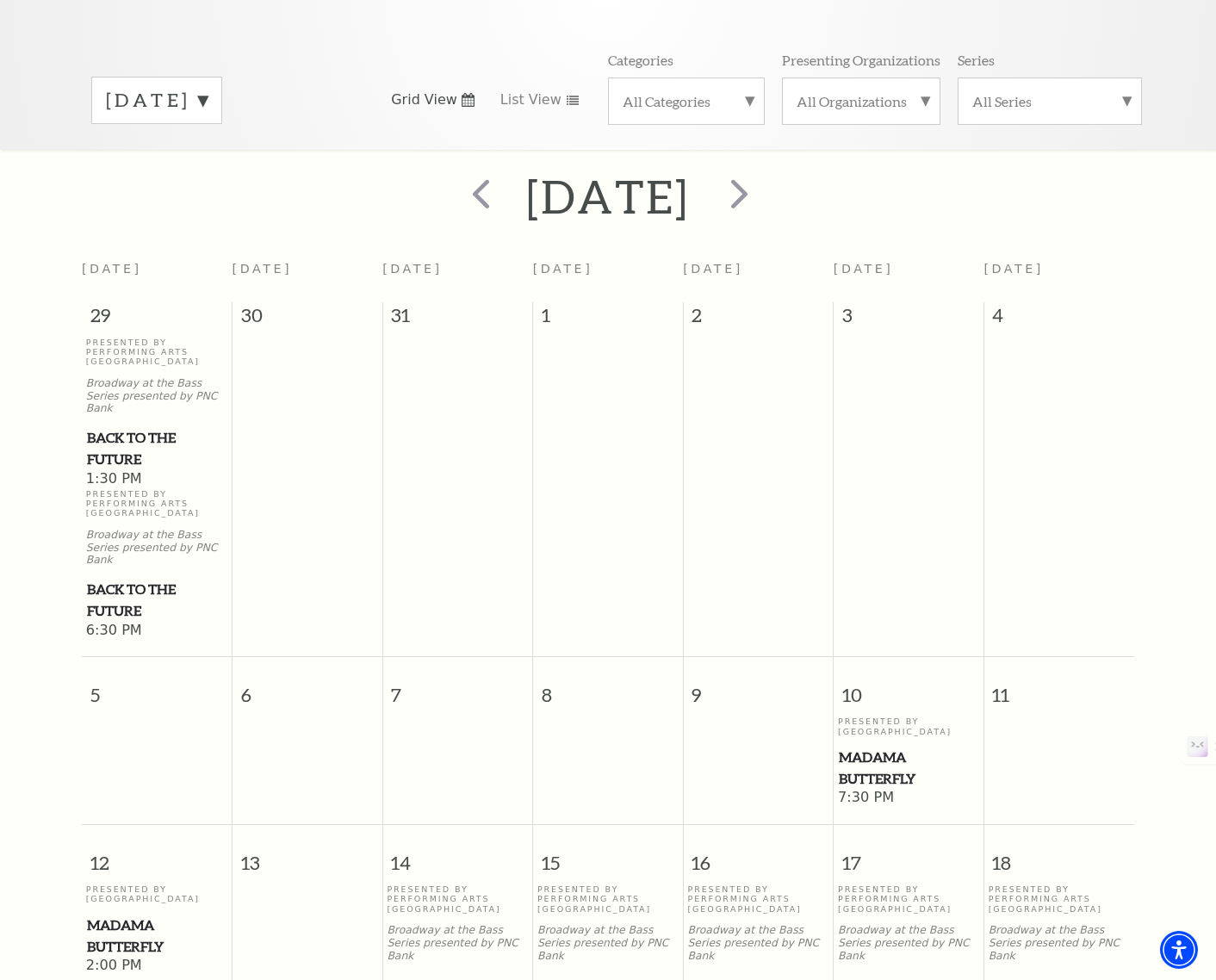
scroll to position [203, 0]
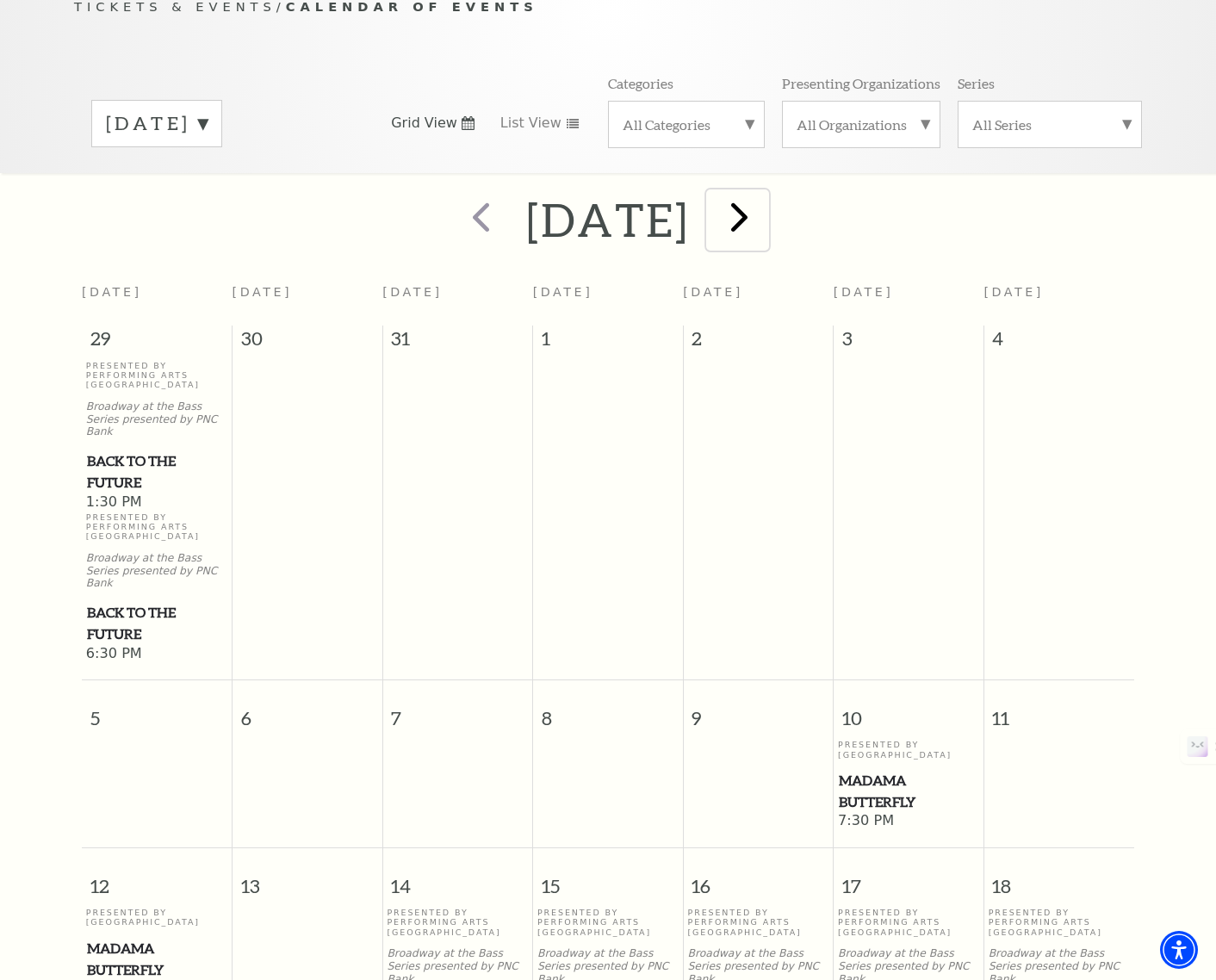
click at [764, 197] on span "next" at bounding box center [739, 217] width 49 height 49
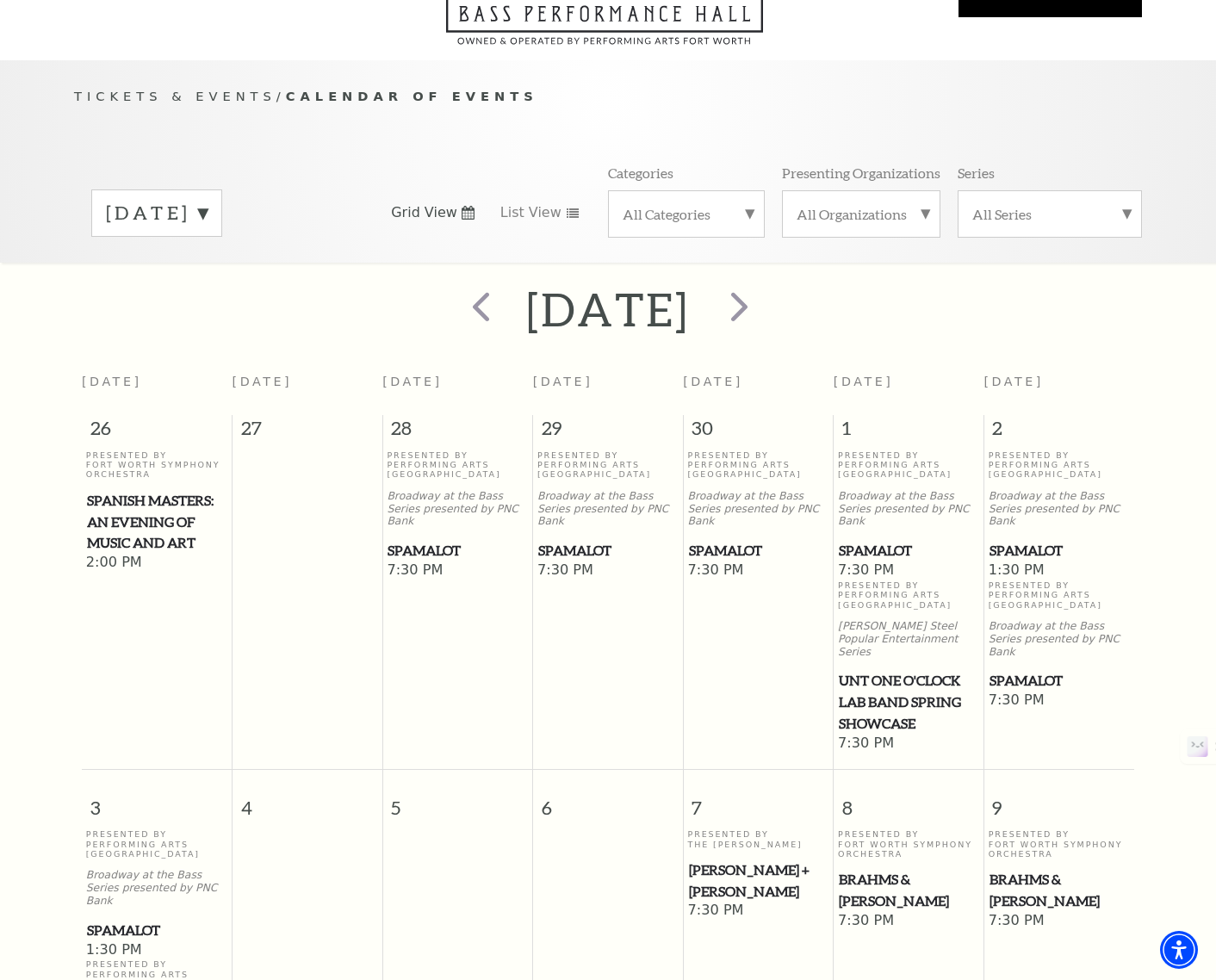
scroll to position [0, 0]
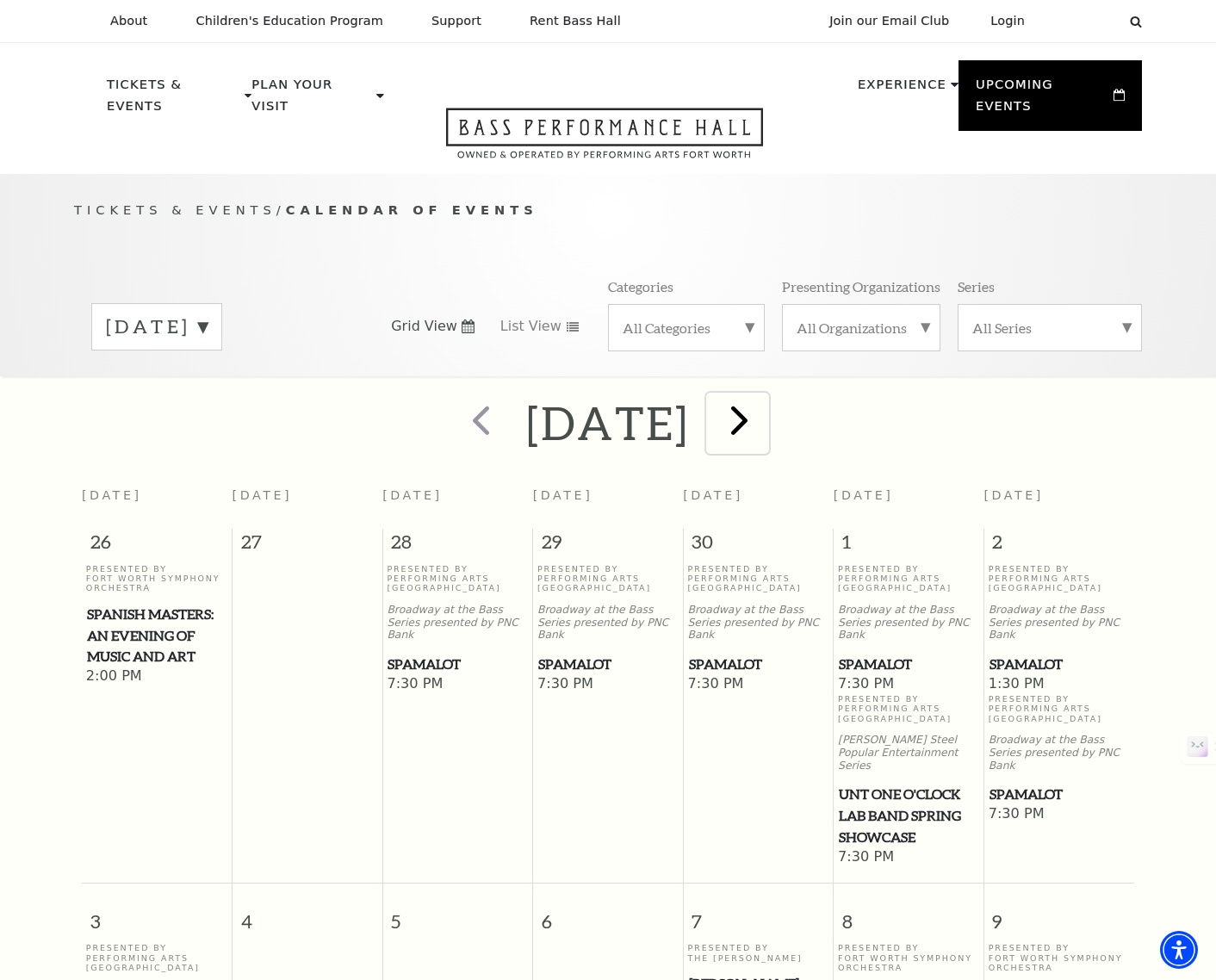
click at [764, 403] on span "next" at bounding box center [739, 420] width 49 height 49
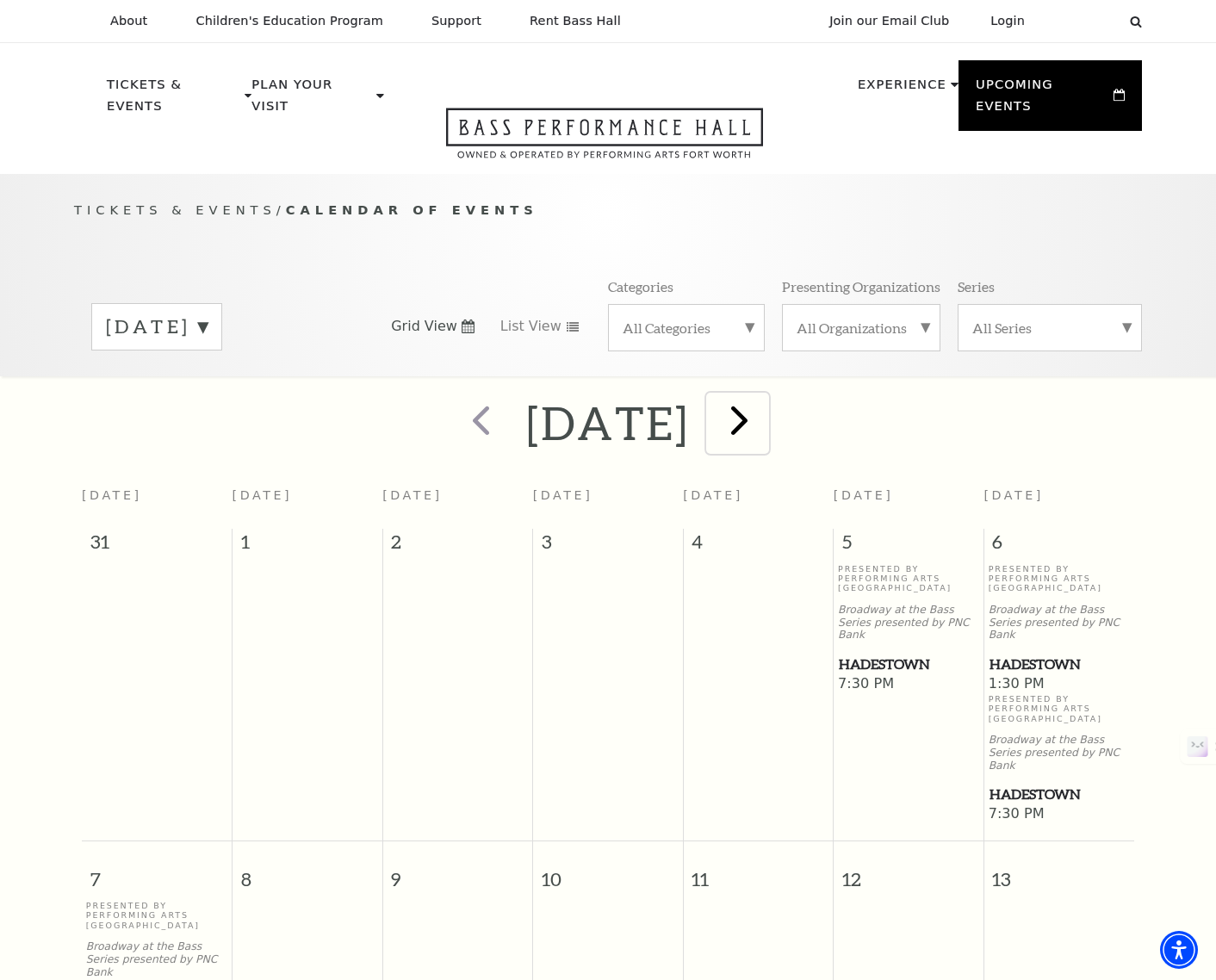
click at [763, 395] on span "next" at bounding box center [739, 420] width 49 height 49
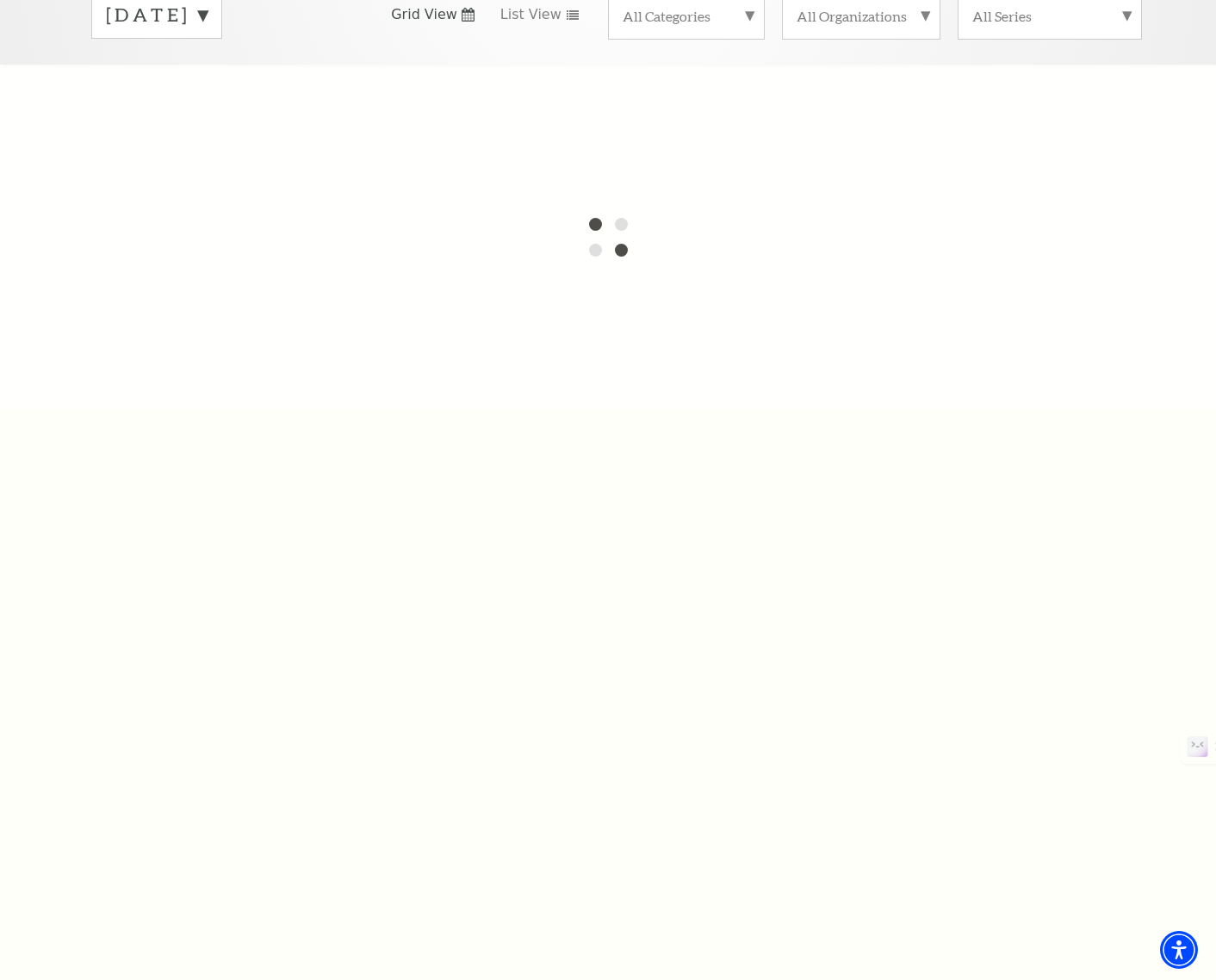
scroll to position [314, 0]
